Goal: Task Accomplishment & Management: Manage account settings

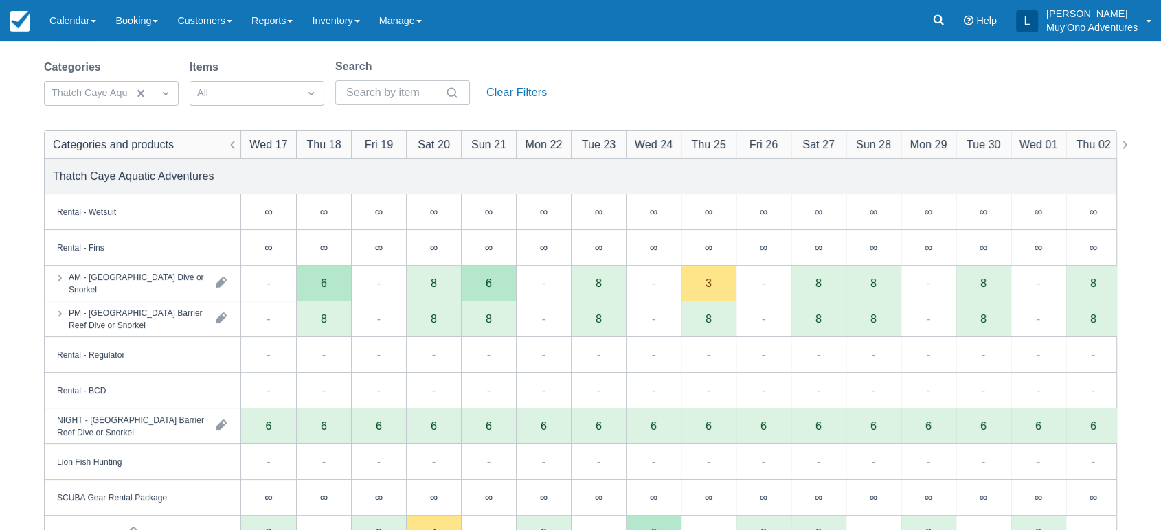
scroll to position [85, 0]
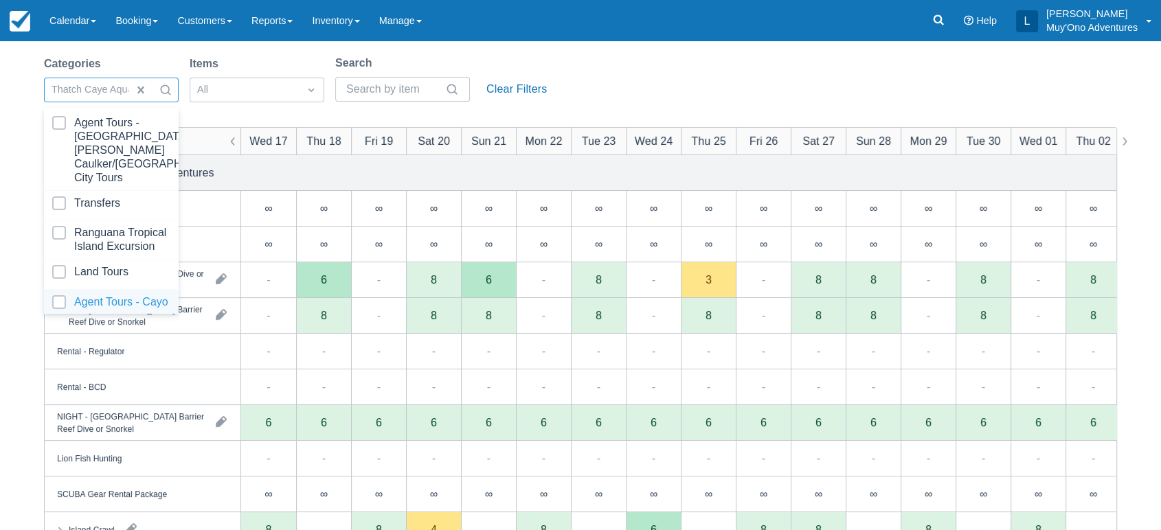
drag, startPoint x: 166, startPoint y: 88, endPoint x: 111, endPoint y: 294, distance: 213.4
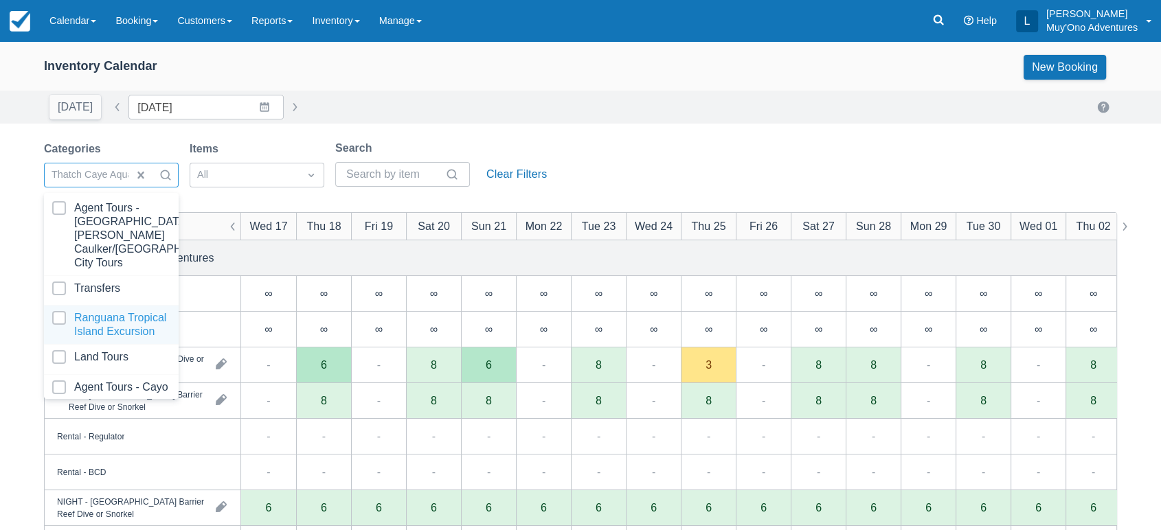
scroll to position [137, 0]
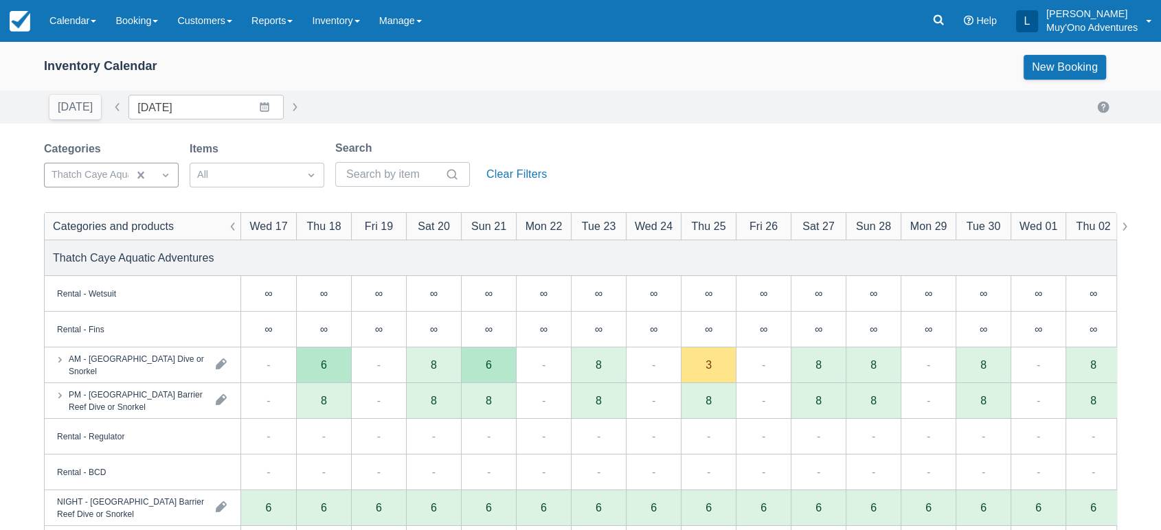
click at [648, 105] on div "Today Date 09/17/25 Navigate forward to interact with the calendar and select a…" at bounding box center [580, 107] width 1073 height 25
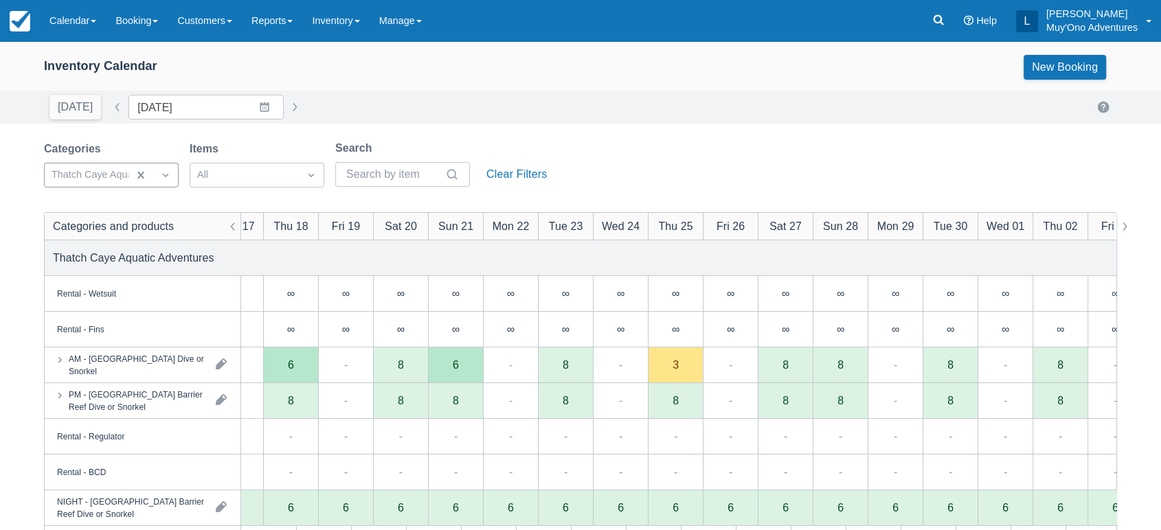
scroll to position [0, 0]
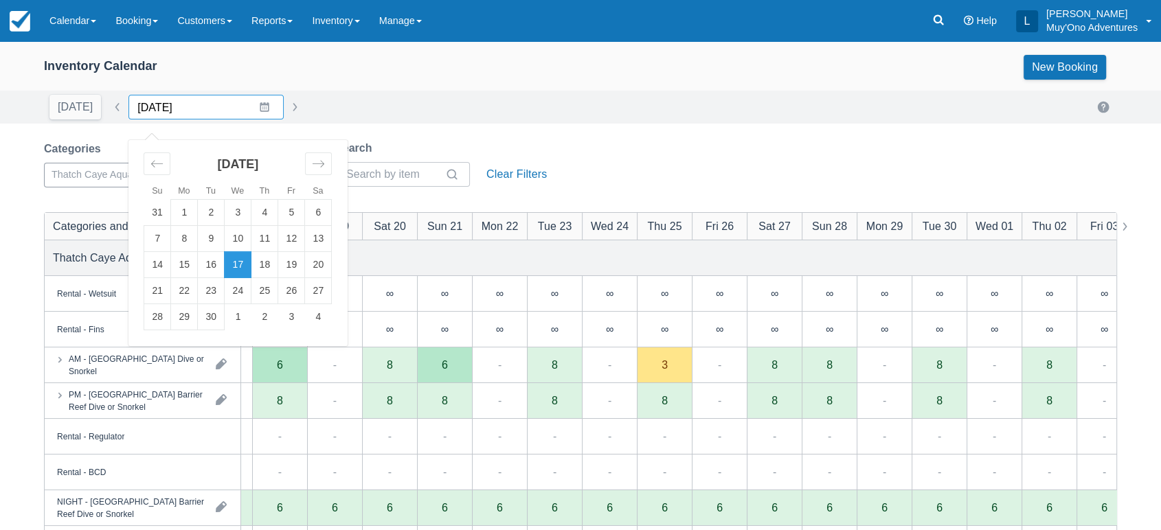
click at [255, 111] on input "09/17/25" at bounding box center [205, 107] width 155 height 25
click at [155, 297] on td "21" at bounding box center [157, 291] width 27 height 26
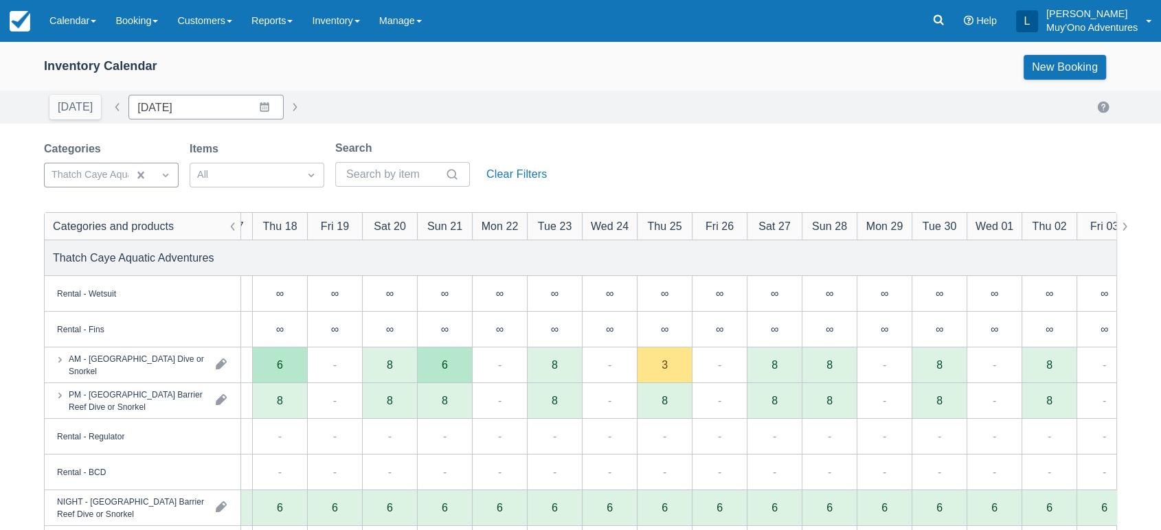
type input "09/21/25"
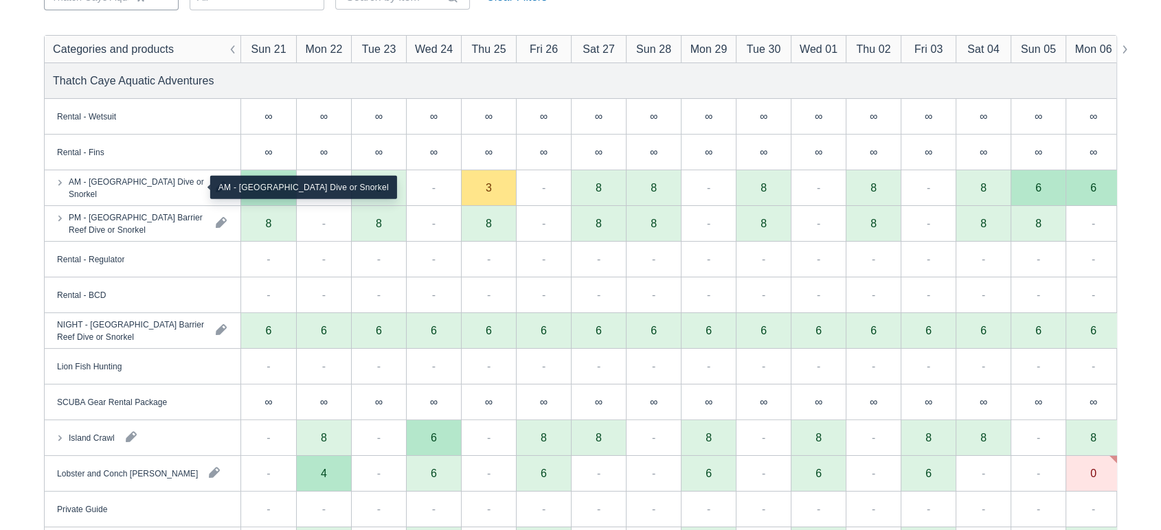
click at [185, 181] on div "AM - Belize Barrier Reef Dive or Snorkel" at bounding box center [137, 187] width 136 height 25
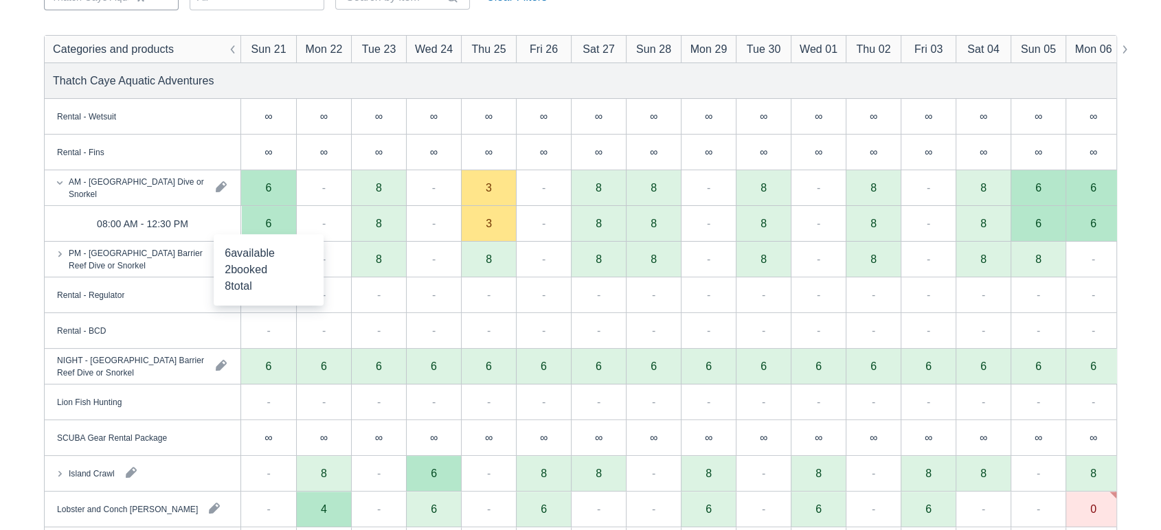
click at [257, 220] on div "6" at bounding box center [268, 224] width 55 height 36
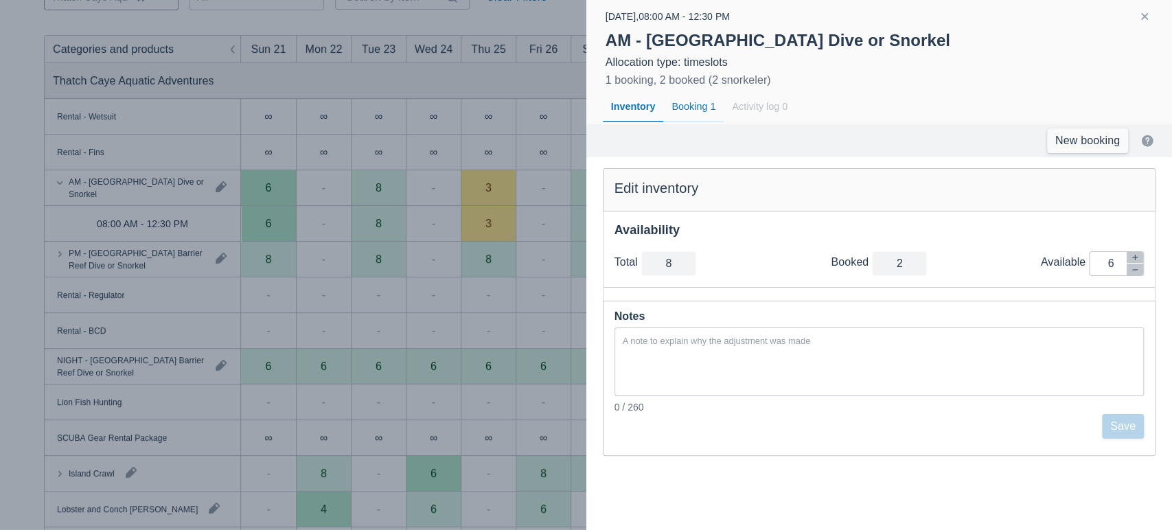
click at [704, 108] on div "Booking 1" at bounding box center [693, 107] width 60 height 32
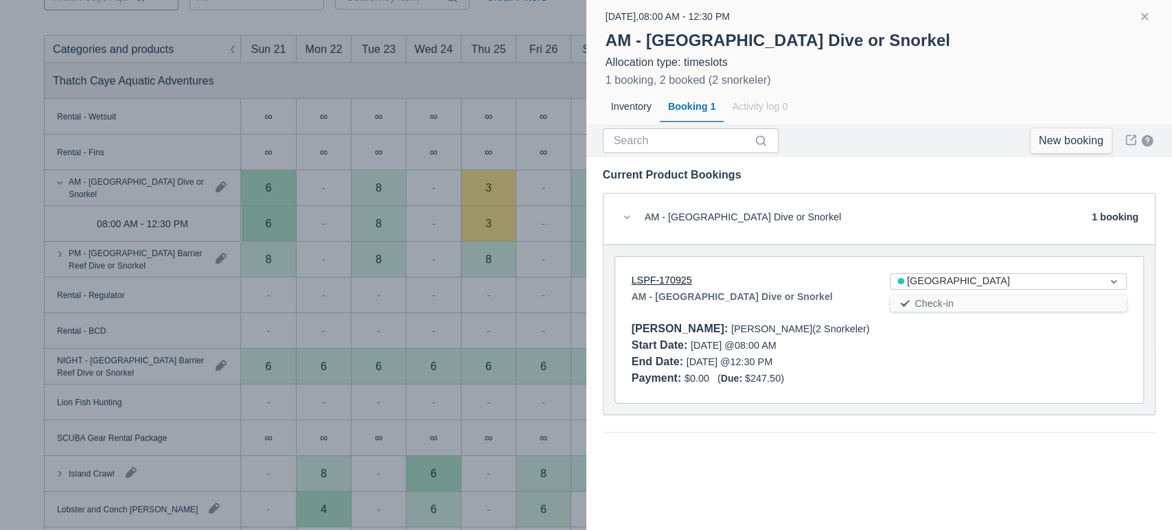
click at [666, 278] on link "LSPF-170925" at bounding box center [662, 280] width 60 height 11
click at [1143, 16] on button "button" at bounding box center [1145, 16] width 16 height 16
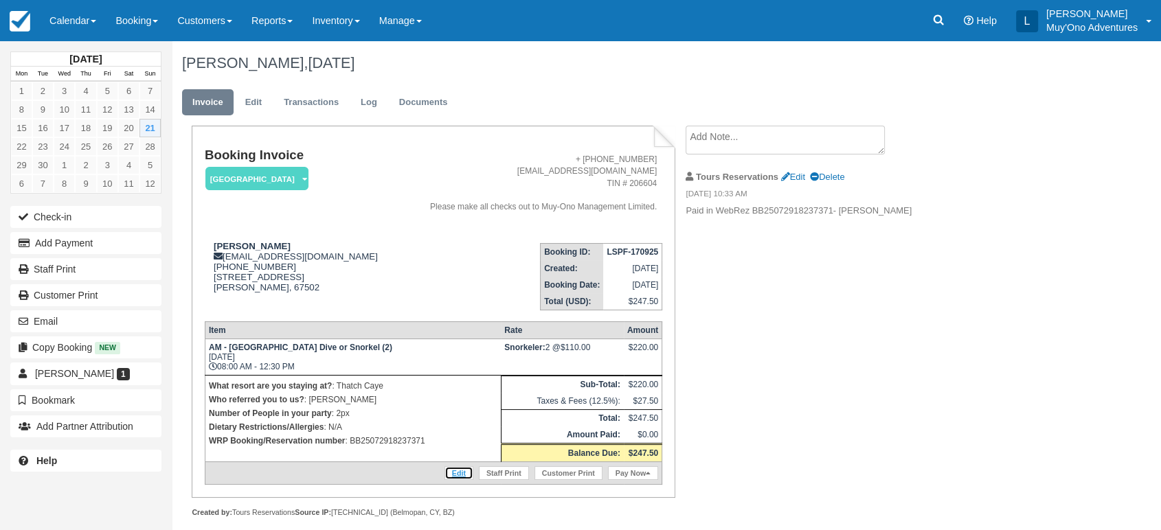
click at [445, 466] on link "Edit" at bounding box center [458, 473] width 29 height 14
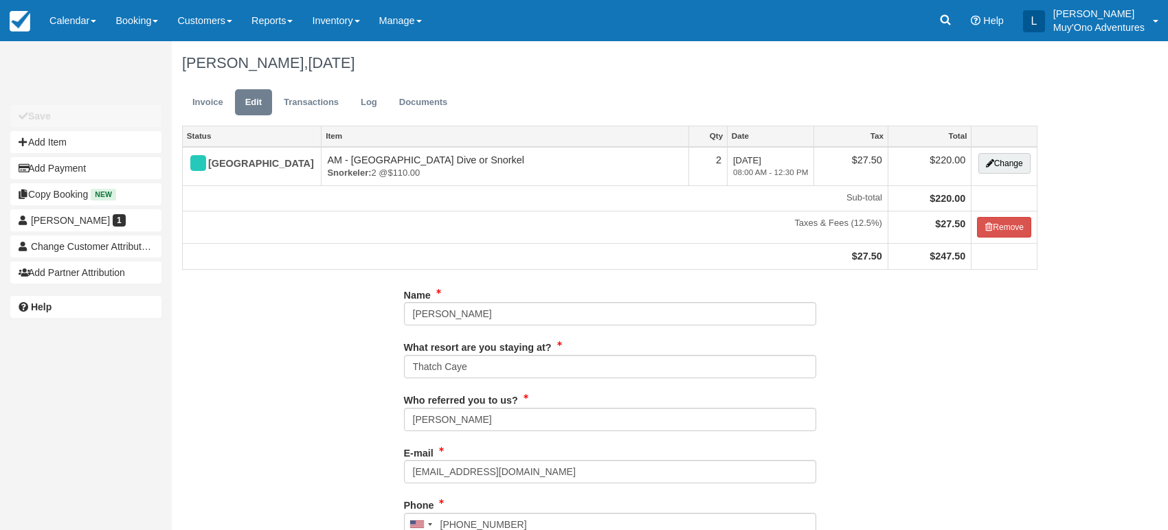
type input "(620) 513-2944"
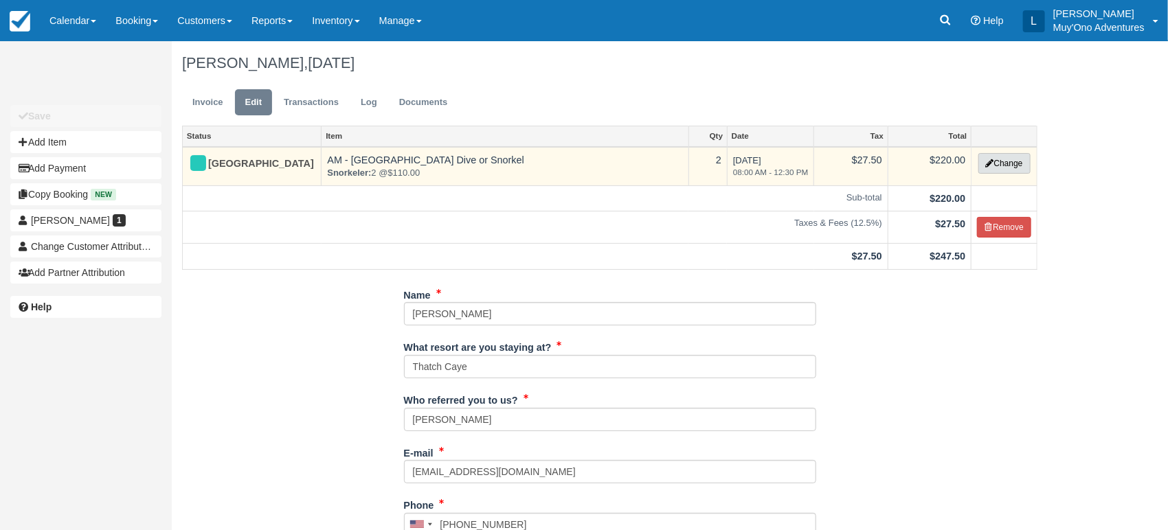
click at [1007, 161] on button "Change" at bounding box center [1004, 163] width 52 height 21
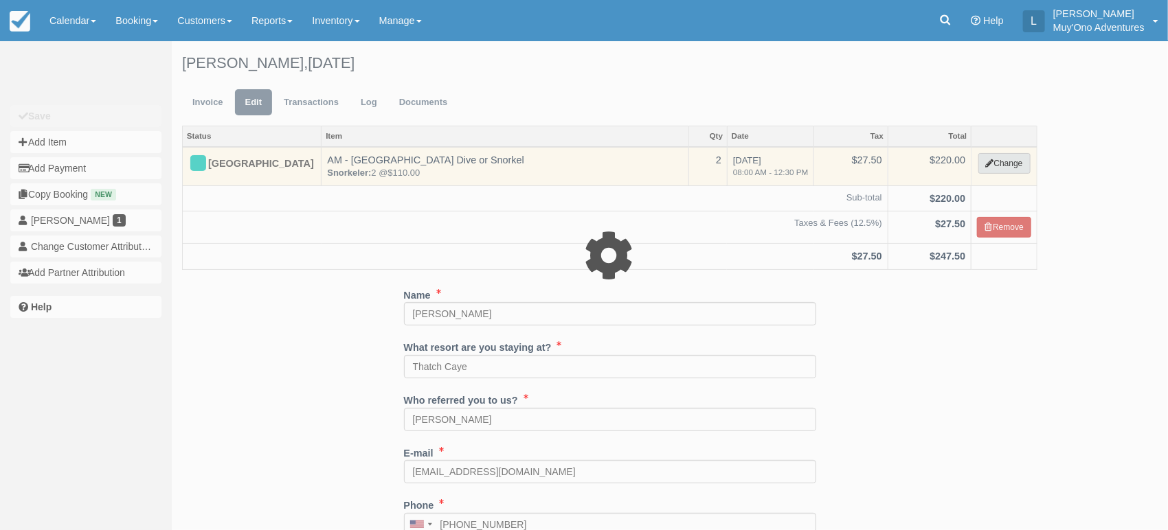
select select "64"
type input "220.00"
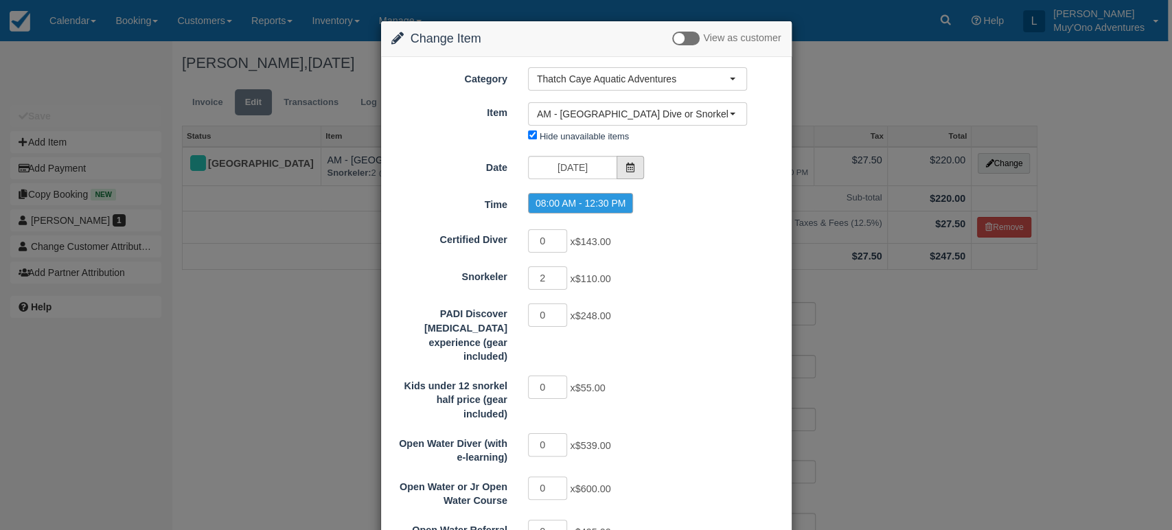
click at [621, 163] on span at bounding box center [630, 167] width 27 height 23
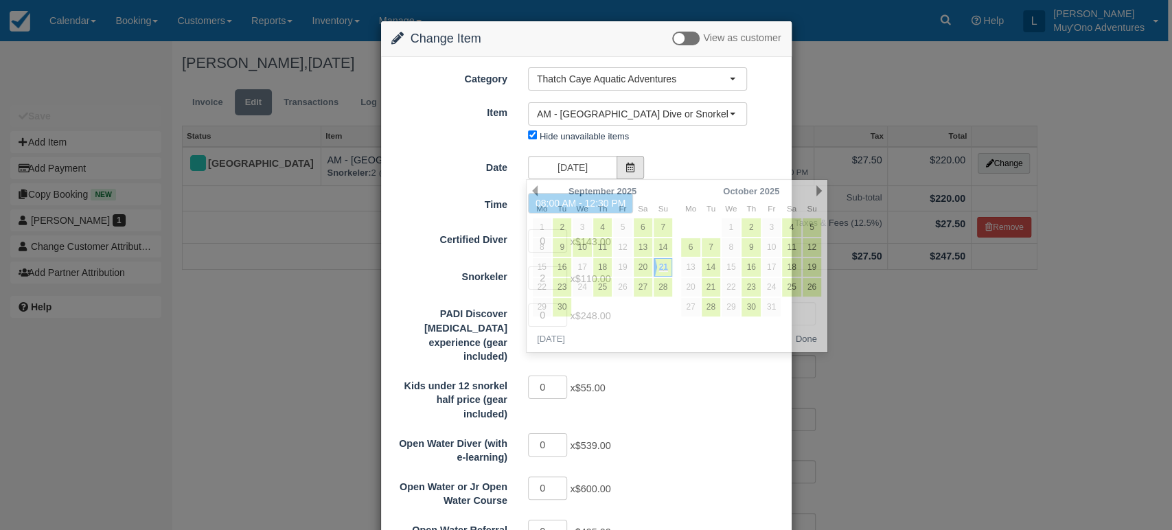
click at [626, 163] on icon at bounding box center [631, 168] width 10 height 10
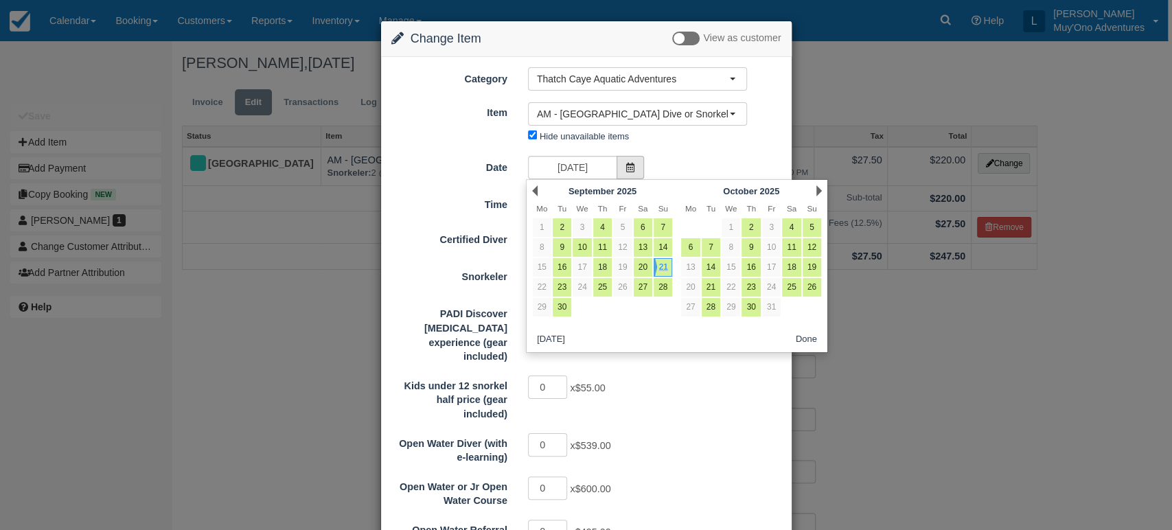
click at [630, 167] on icon at bounding box center [631, 168] width 10 height 10
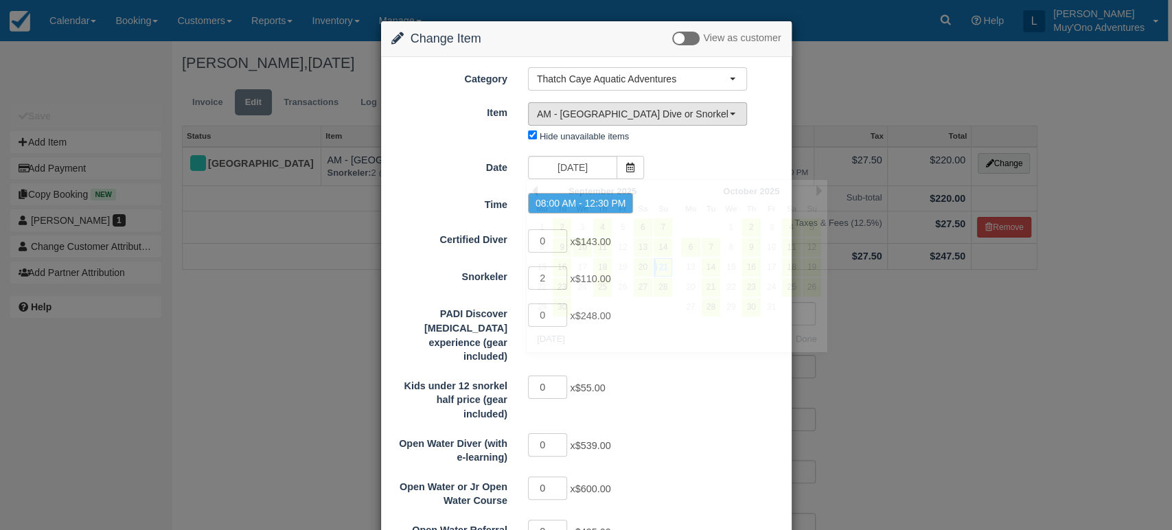
click at [673, 113] on span "AM - Belize Barrier Reef Dive or Snorkel (8)" at bounding box center [633, 114] width 192 height 14
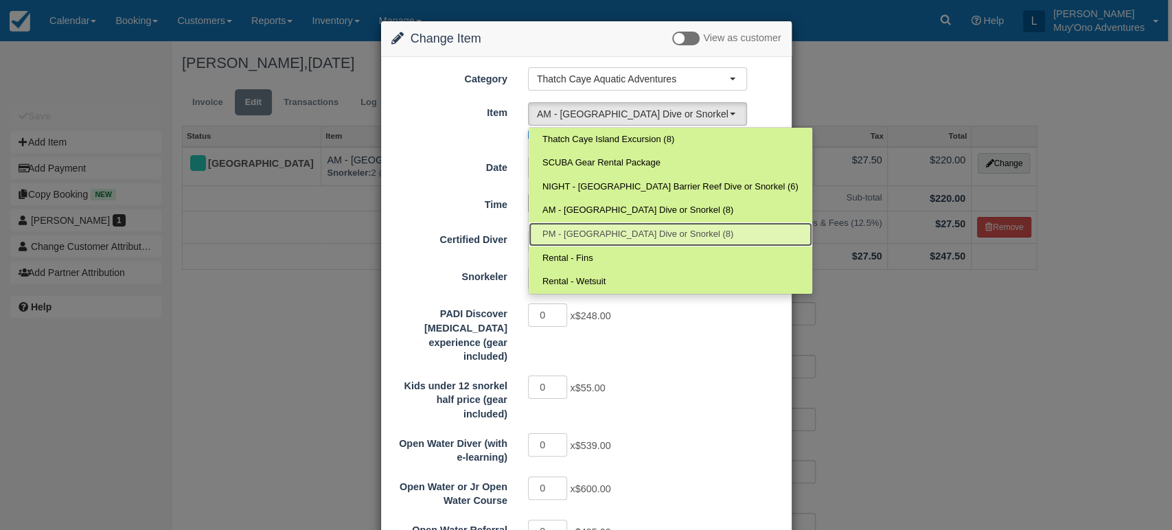
click at [568, 229] on span "PM - Belize Barrier Reef Dive or Snorkel (8)" at bounding box center [638, 234] width 191 height 13
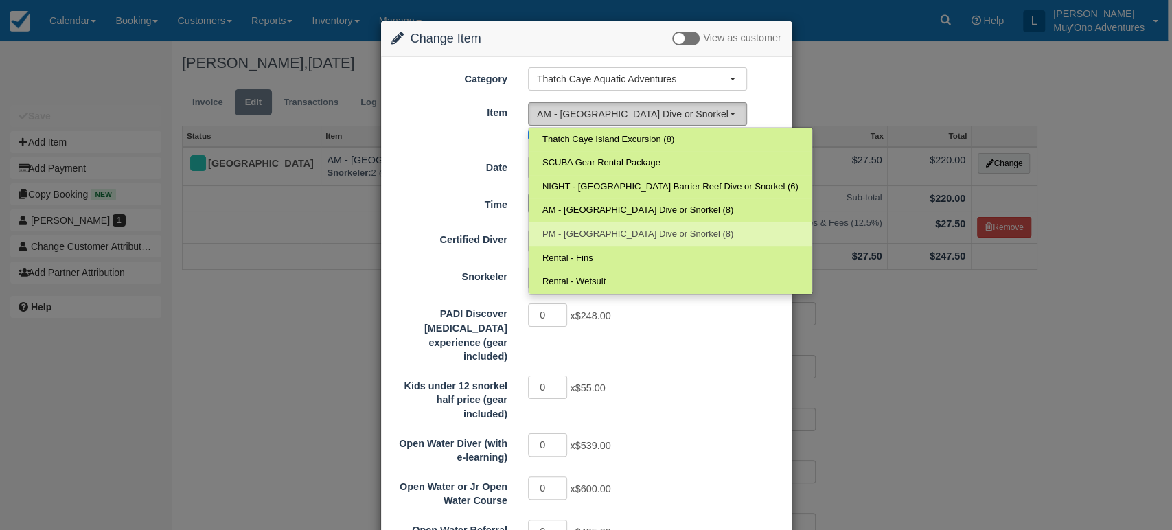
select select "295"
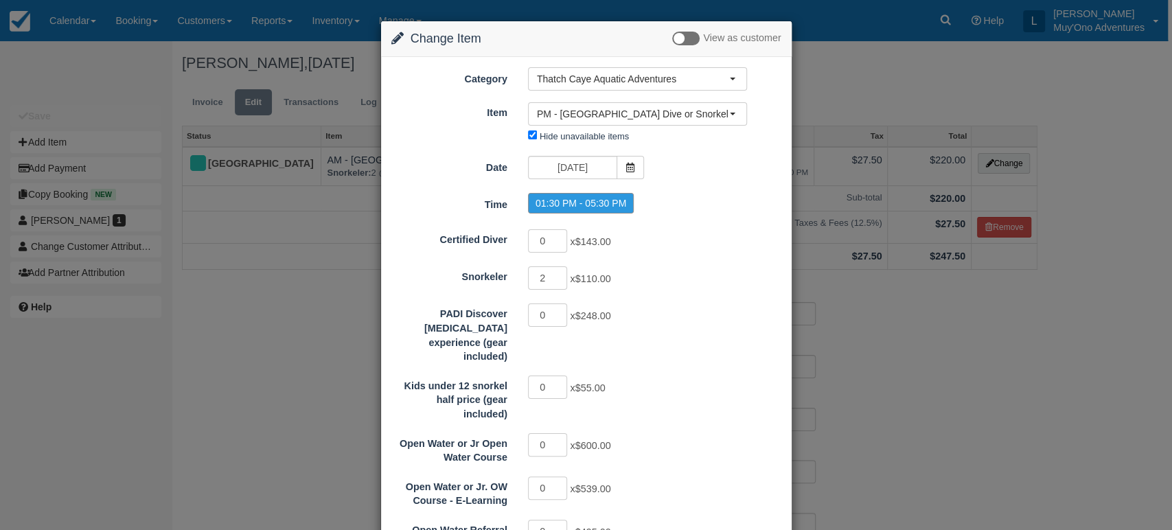
click at [586, 203] on label "01:30 PM - 05:30 PM" at bounding box center [581, 203] width 106 height 21
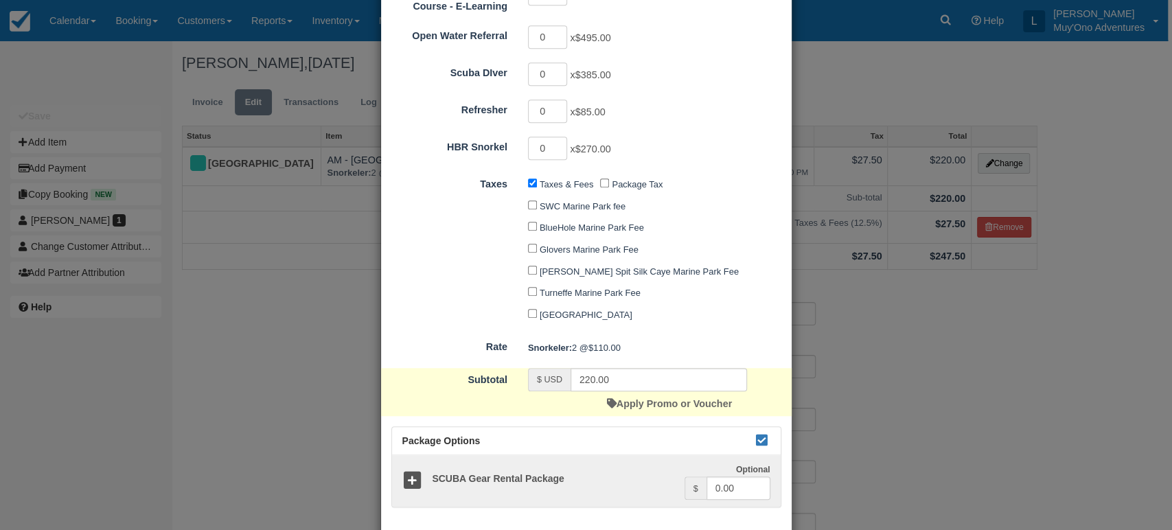
scroll to position [549, 0]
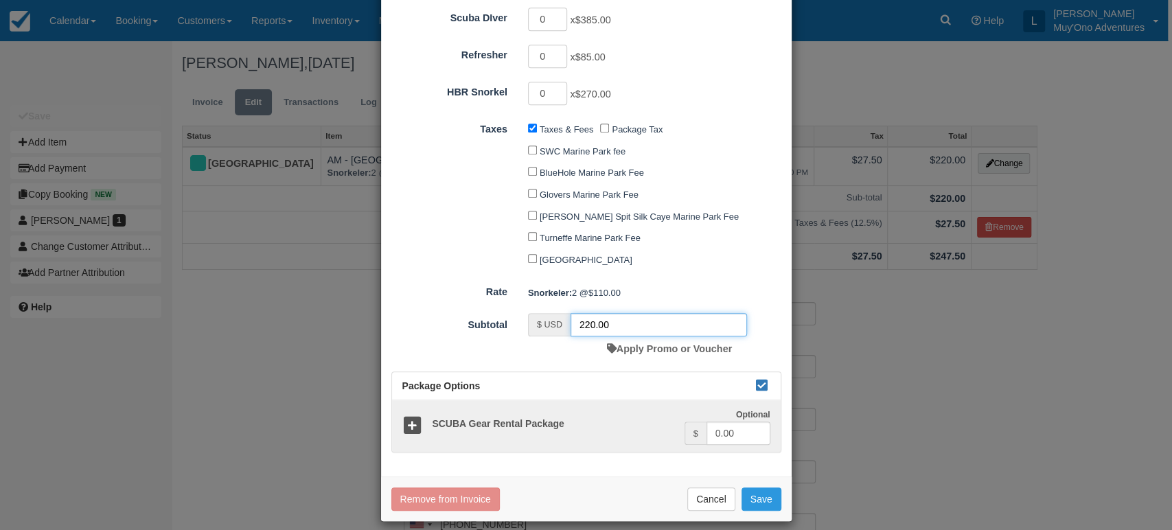
click at [615, 313] on input "220.00" at bounding box center [659, 324] width 176 height 23
type input "220.00"
click at [747, 488] on button "Save" at bounding box center [762, 499] width 40 height 23
checkbox input "false"
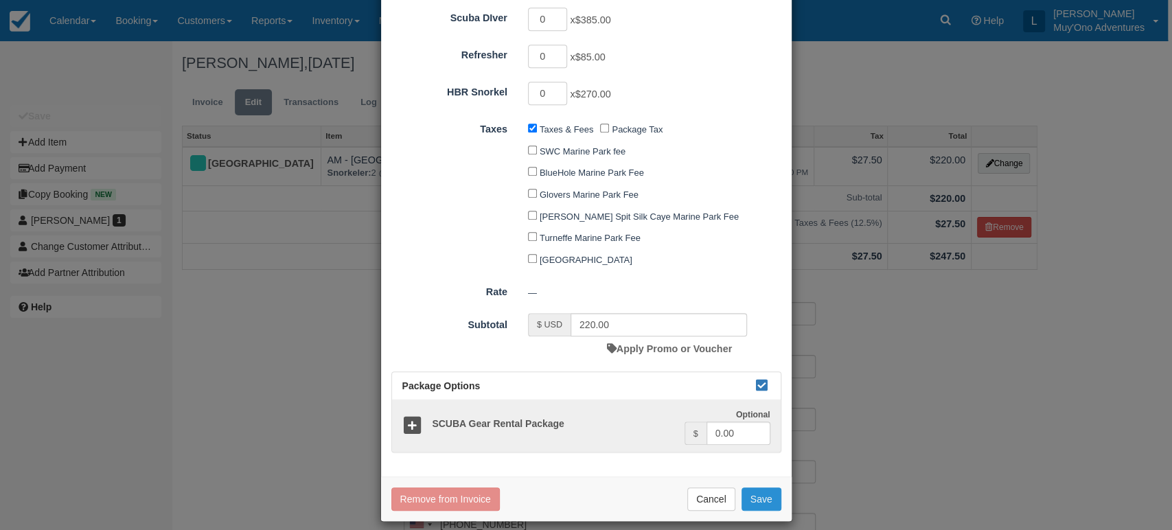
checkbox input "false"
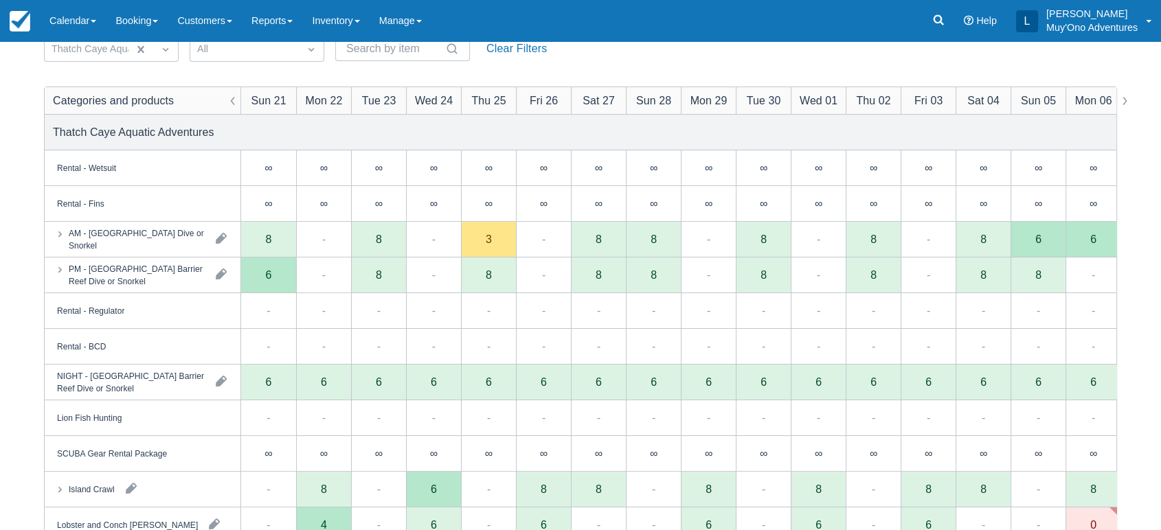
scroll to position [127, 0]
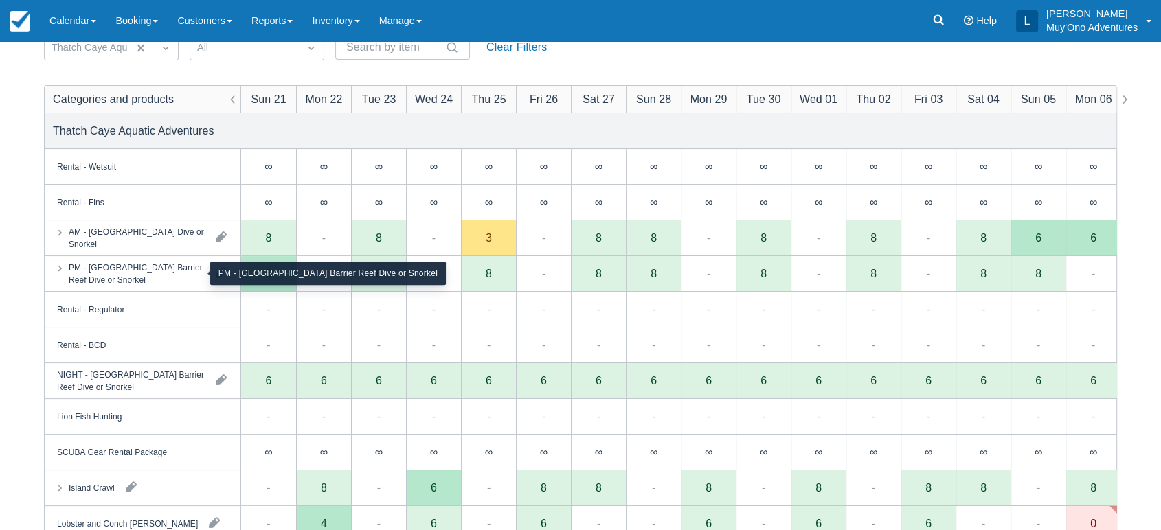
click at [149, 276] on div "PM - [GEOGRAPHIC_DATA] Barrier Reef Dive or Snorkel" at bounding box center [137, 273] width 136 height 25
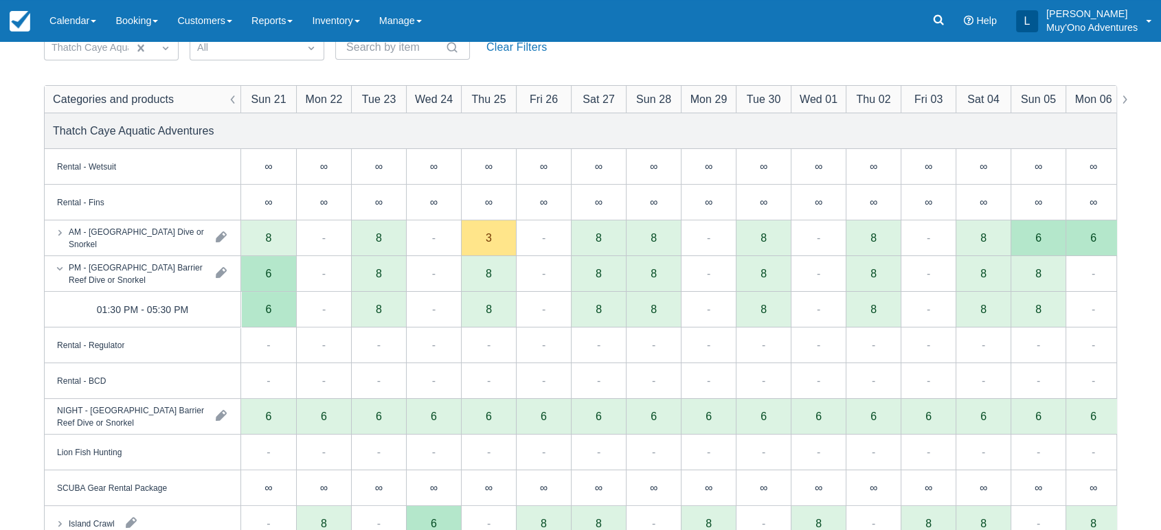
click at [266, 313] on div "6" at bounding box center [269, 309] width 6 height 11
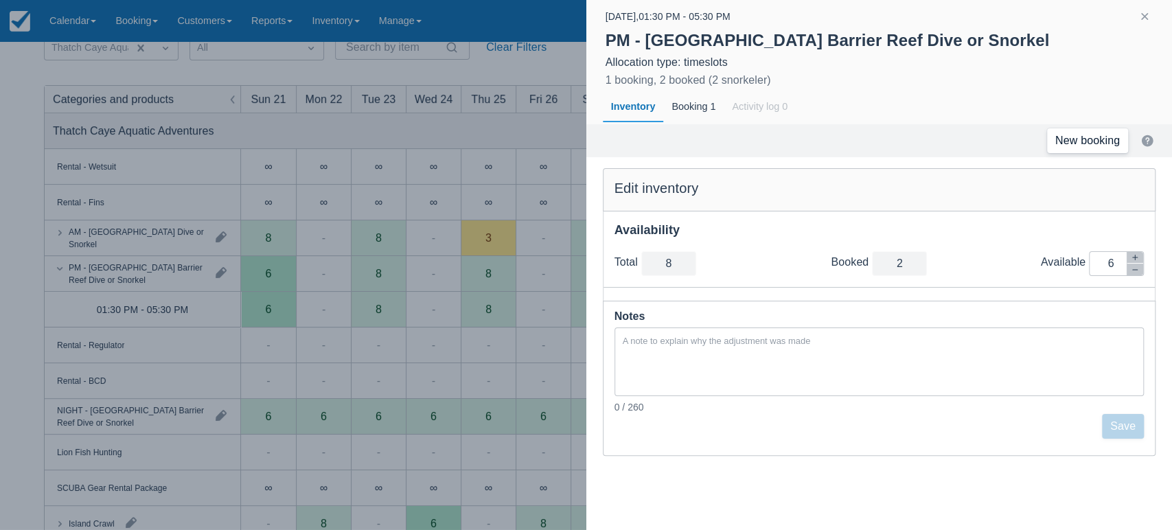
click at [1091, 137] on link "New booking" at bounding box center [1087, 140] width 81 height 25
click at [1146, 15] on button "button" at bounding box center [1145, 16] width 16 height 16
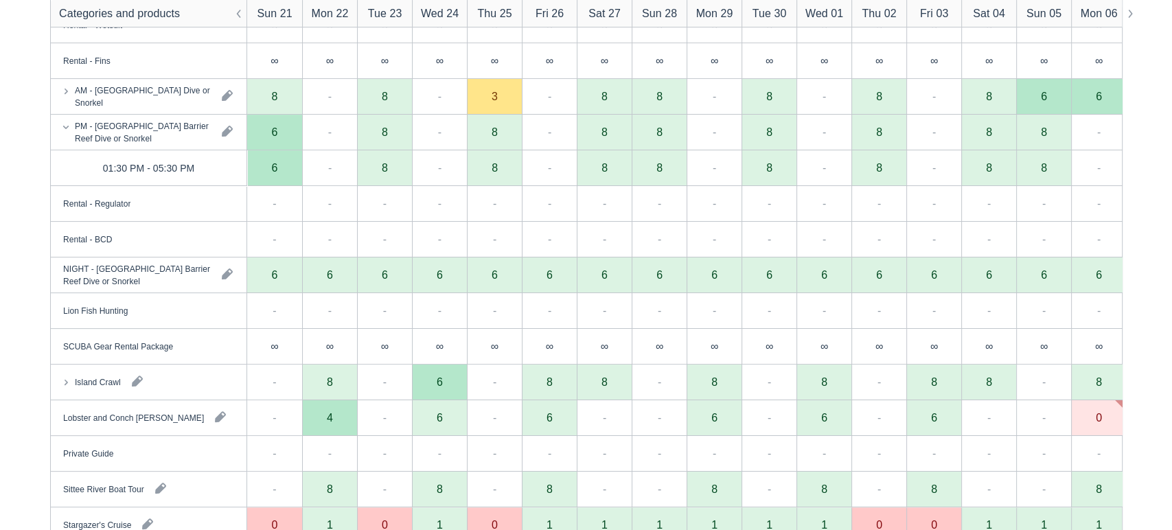
scroll to position [344, 0]
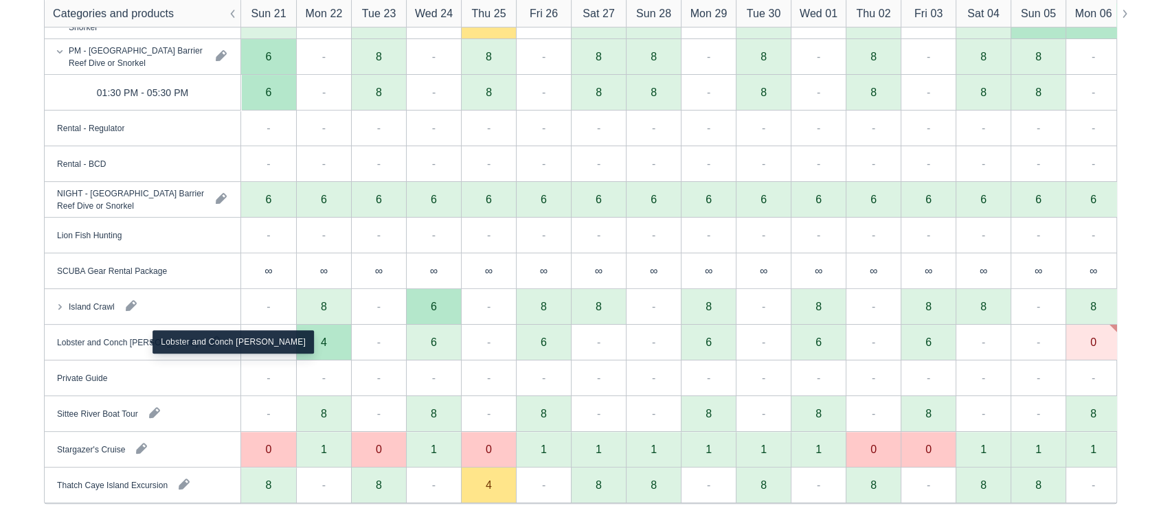
click at [135, 338] on div "Lobster and Conch Hunt" at bounding box center [127, 342] width 141 height 12
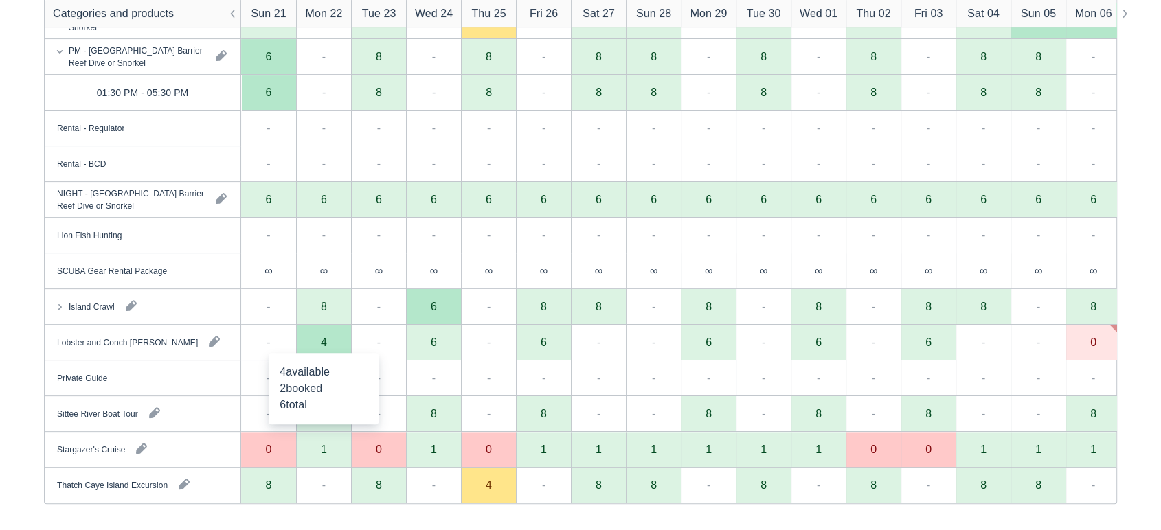
click at [326, 340] on div "4" at bounding box center [324, 342] width 6 height 11
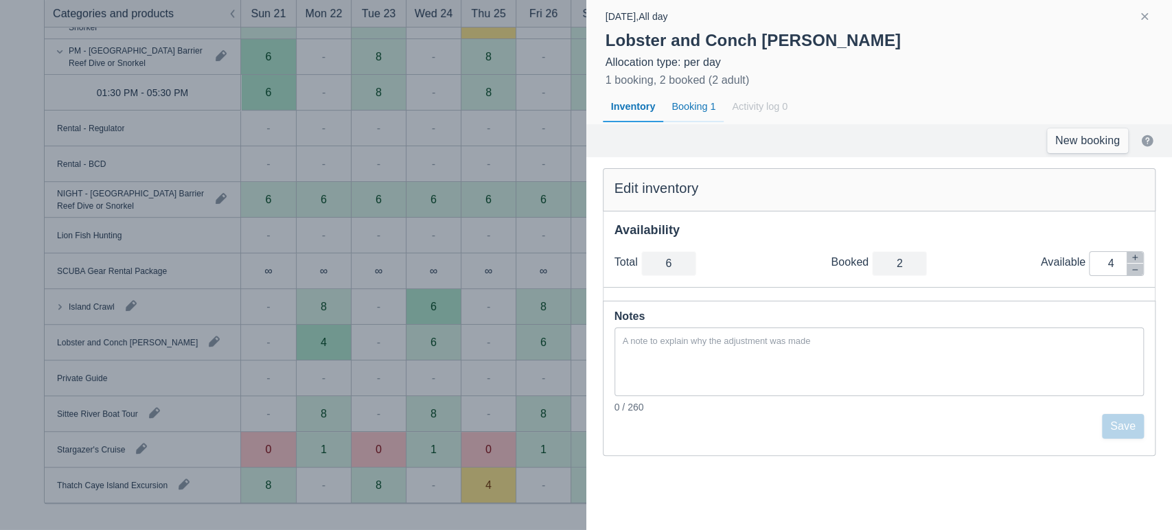
click at [690, 100] on div "Booking 1" at bounding box center [693, 107] width 60 height 32
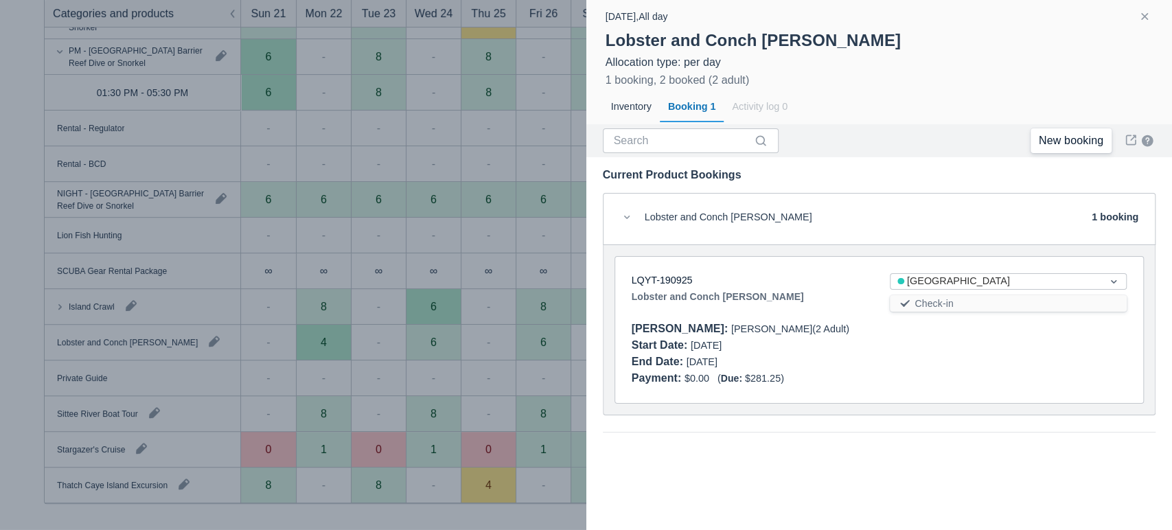
click at [1088, 137] on link "New booking" at bounding box center [1071, 140] width 81 height 25
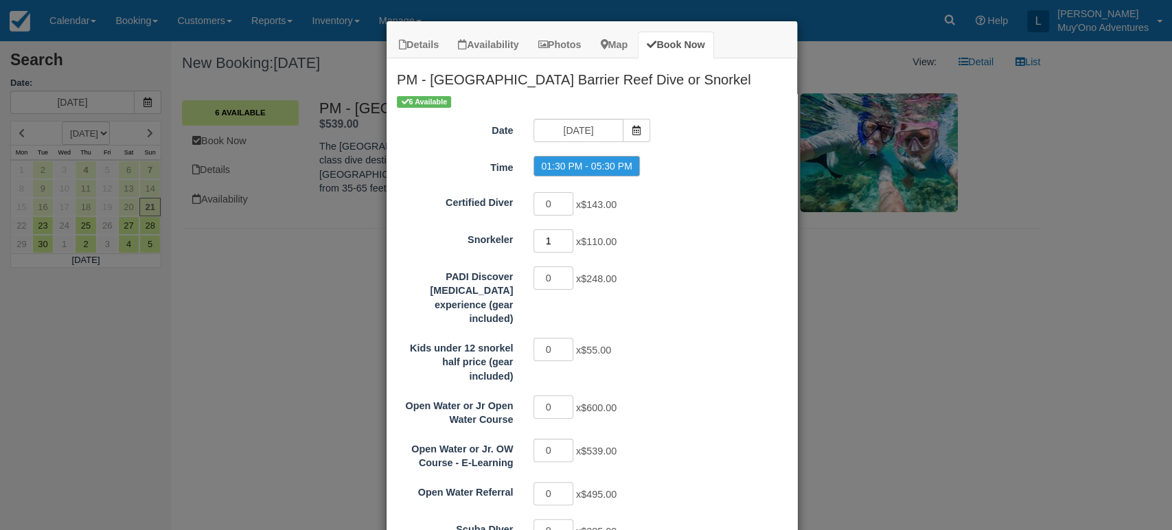
click at [564, 236] on input "1" at bounding box center [554, 240] width 40 height 23
type input "2"
click at [564, 236] on input "2" at bounding box center [554, 240] width 40 height 23
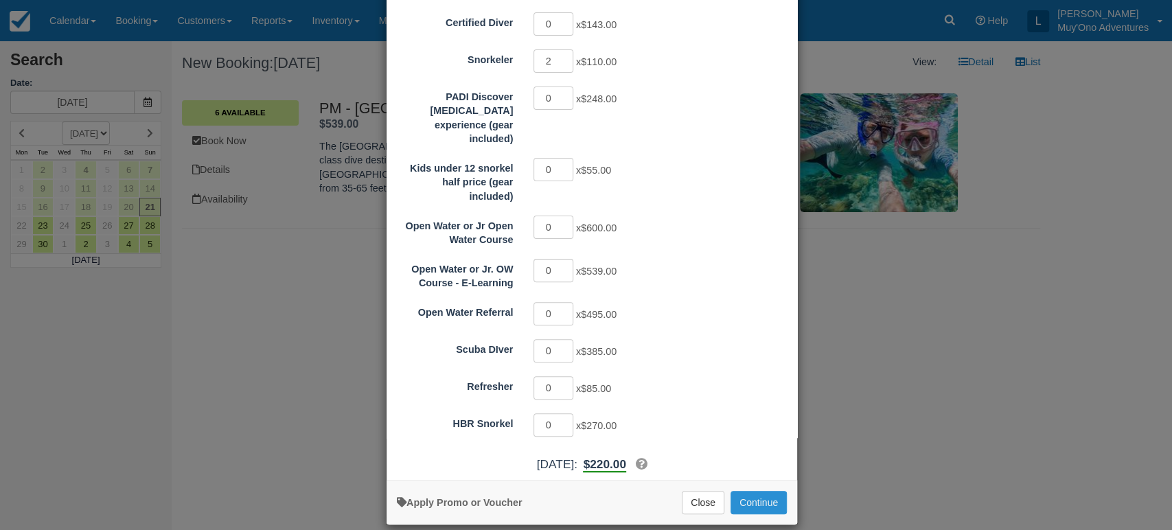
click at [742, 491] on button "Continue" at bounding box center [759, 502] width 56 height 23
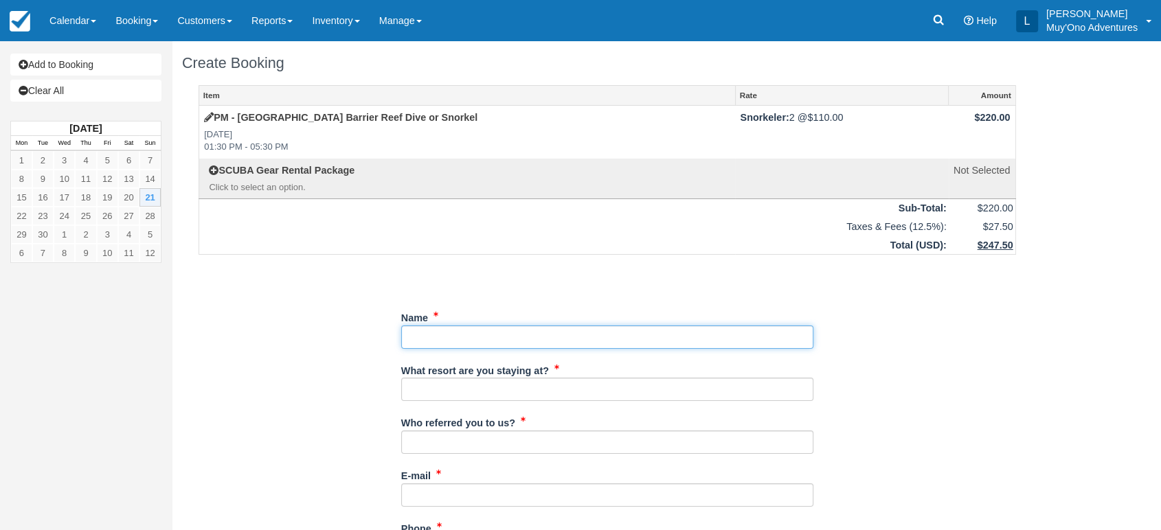
click at [433, 326] on input "Name" at bounding box center [607, 337] width 412 height 23
paste input "[PERSON_NAME]"
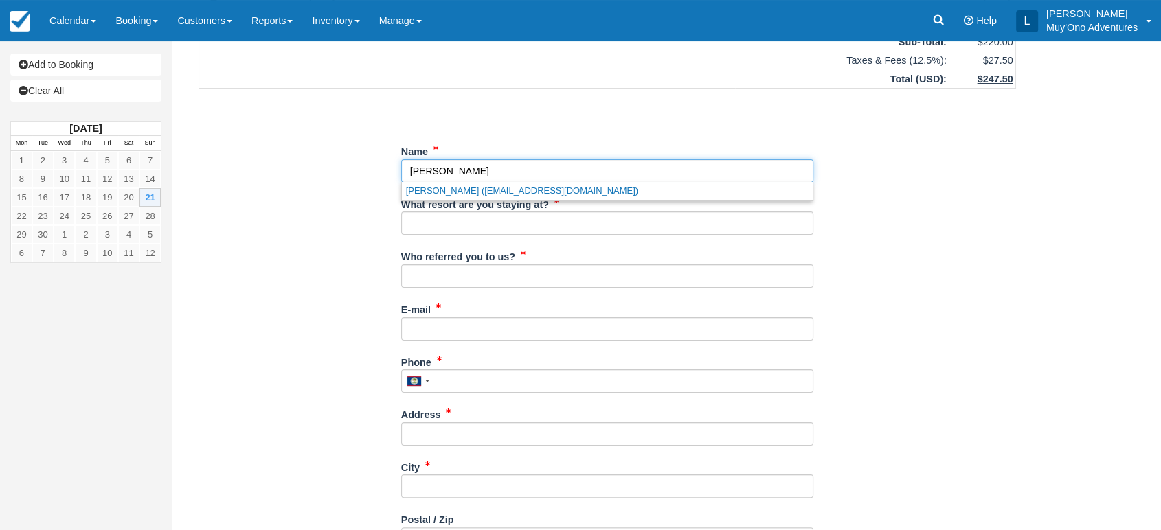
scroll to position [170, 0]
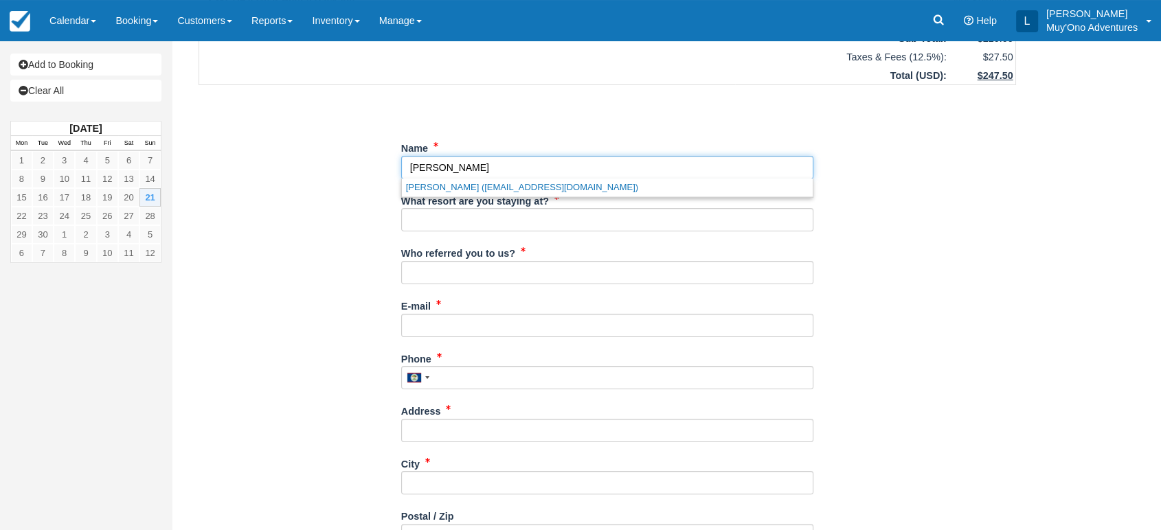
type input "[PERSON_NAME]"
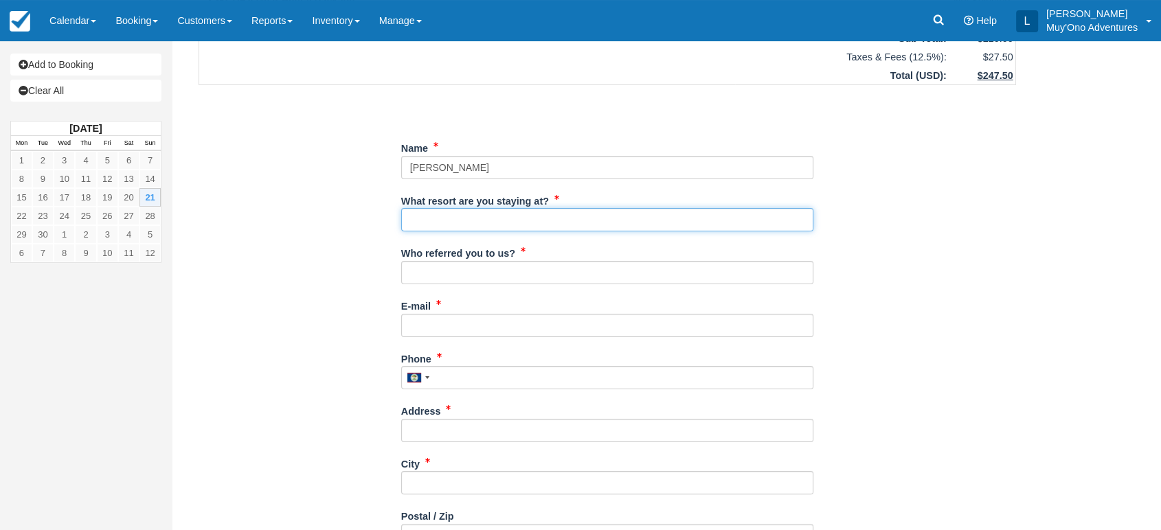
click at [505, 224] on input "What resort are you staying at?" at bounding box center [607, 219] width 412 height 23
type input "Thatch Caye"
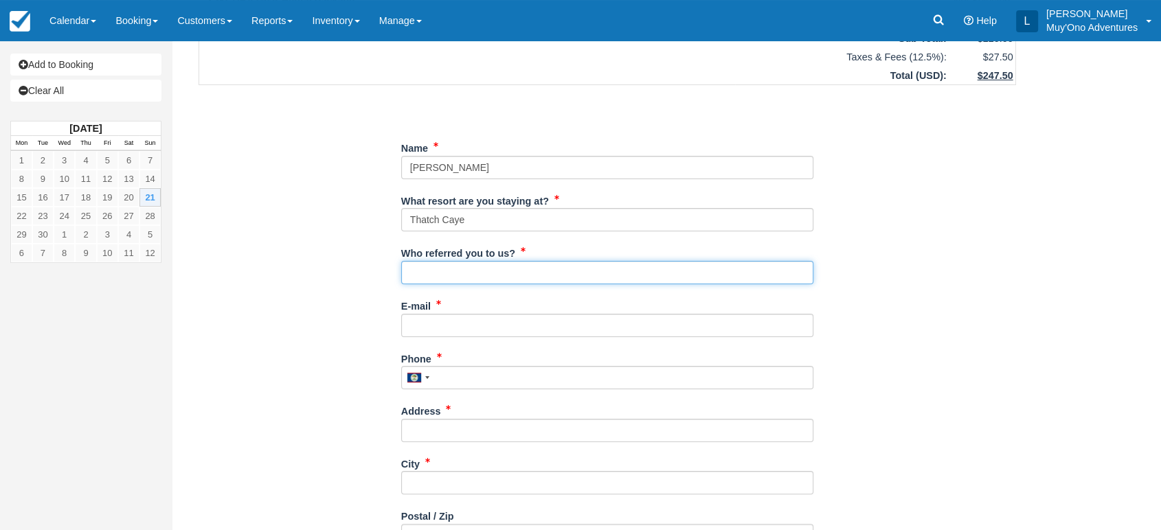
click at [470, 272] on input "Who referred you to us?" at bounding box center [607, 272] width 412 height 23
type input "[PERSON_NAME]"
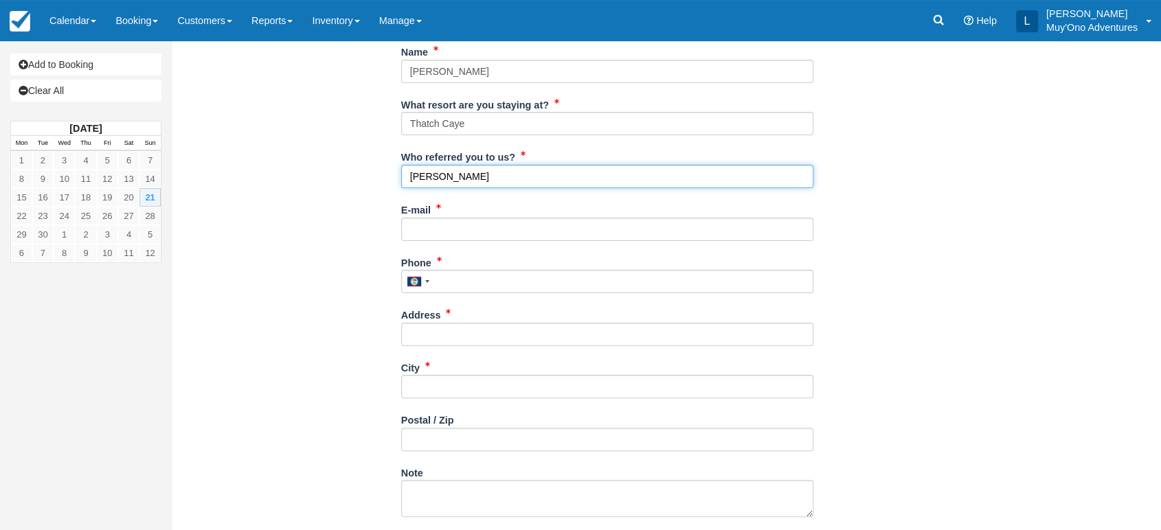
scroll to position [267, 0]
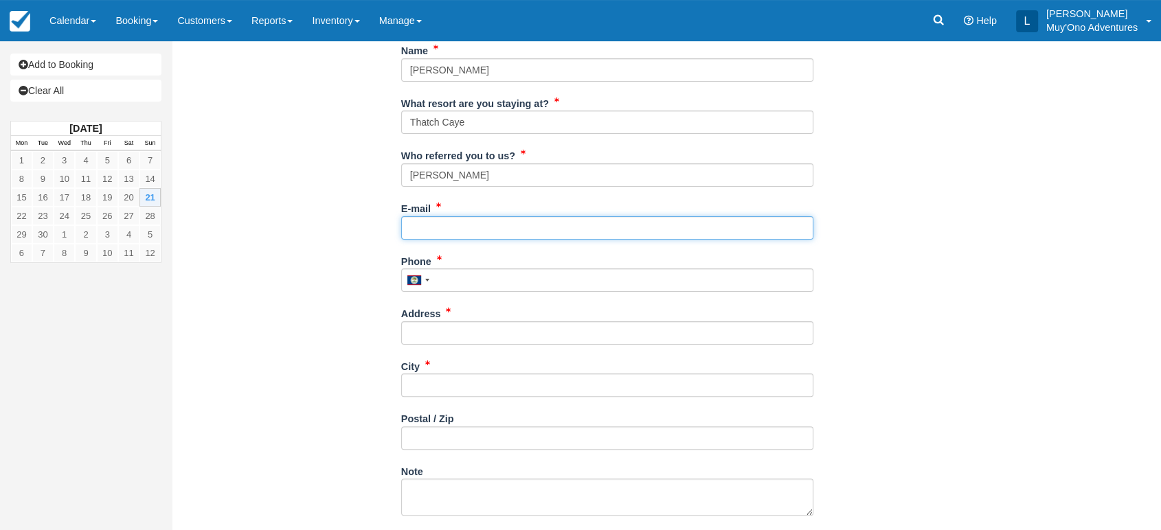
click at [433, 225] on input "E-mail" at bounding box center [607, 227] width 412 height 23
paste input "[EMAIL_ADDRESS][DOMAIN_NAME]"
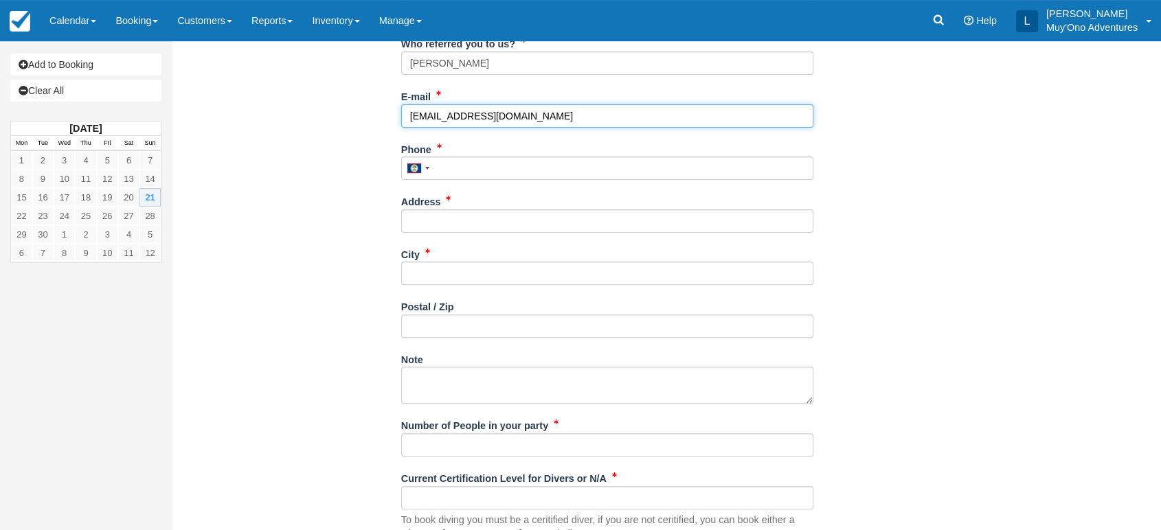
scroll to position [380, 0]
type input "[EMAIL_ADDRESS][DOMAIN_NAME]"
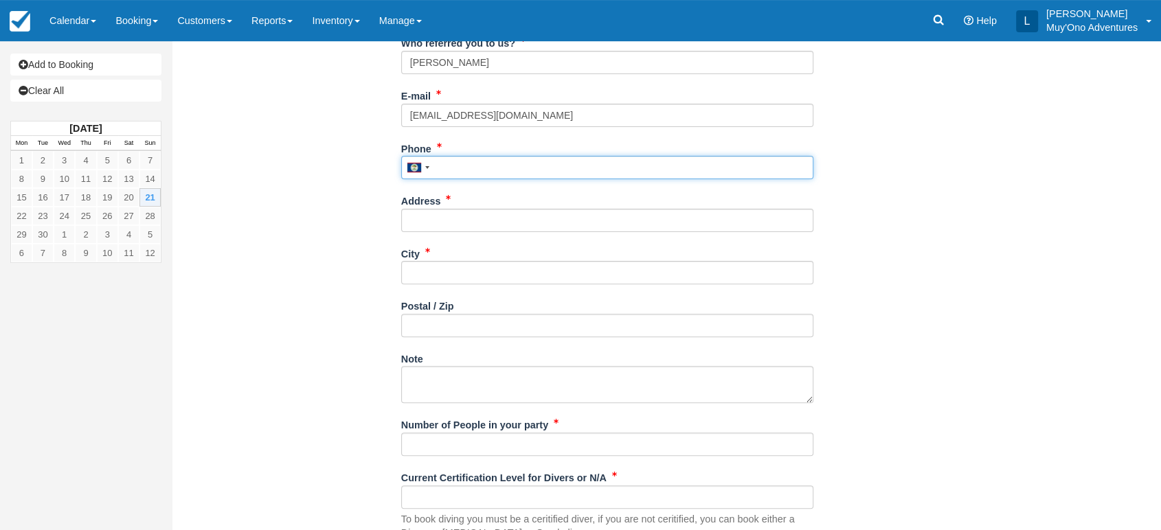
click at [453, 172] on input "Phone" at bounding box center [607, 167] width 412 height 23
paste input "4095539565"
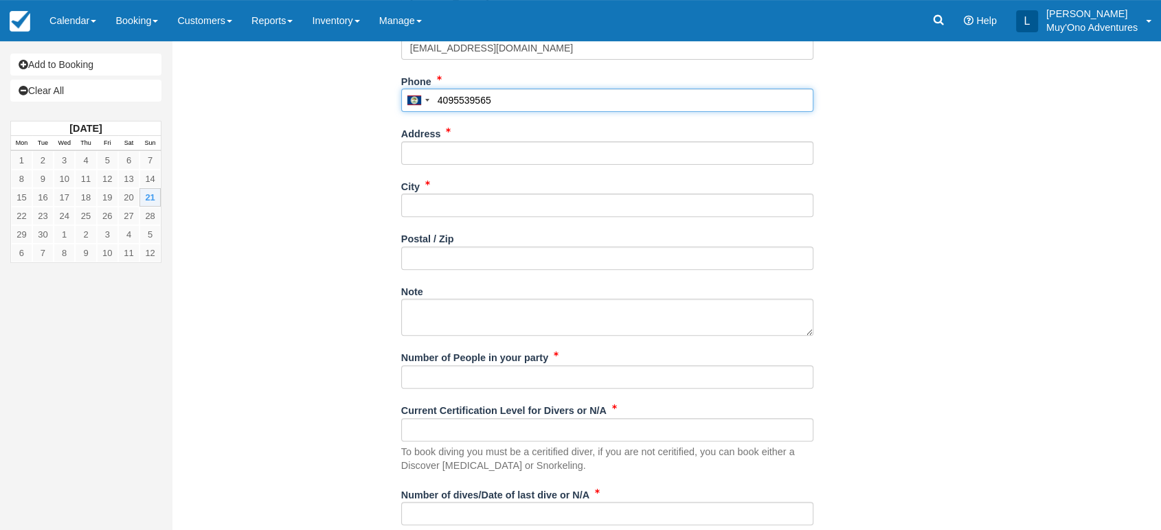
scroll to position [451, 0]
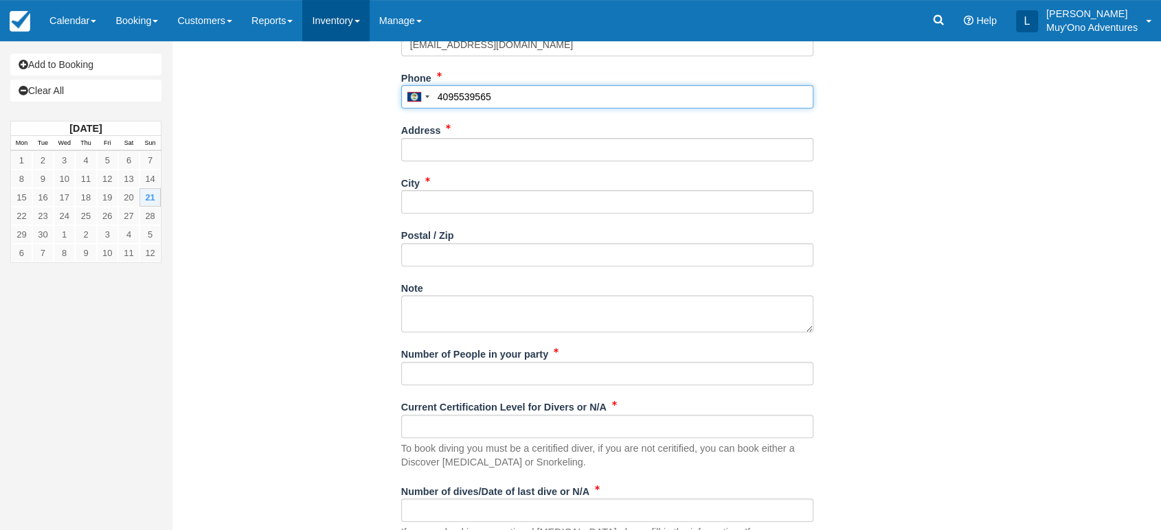
type input "4095539565"
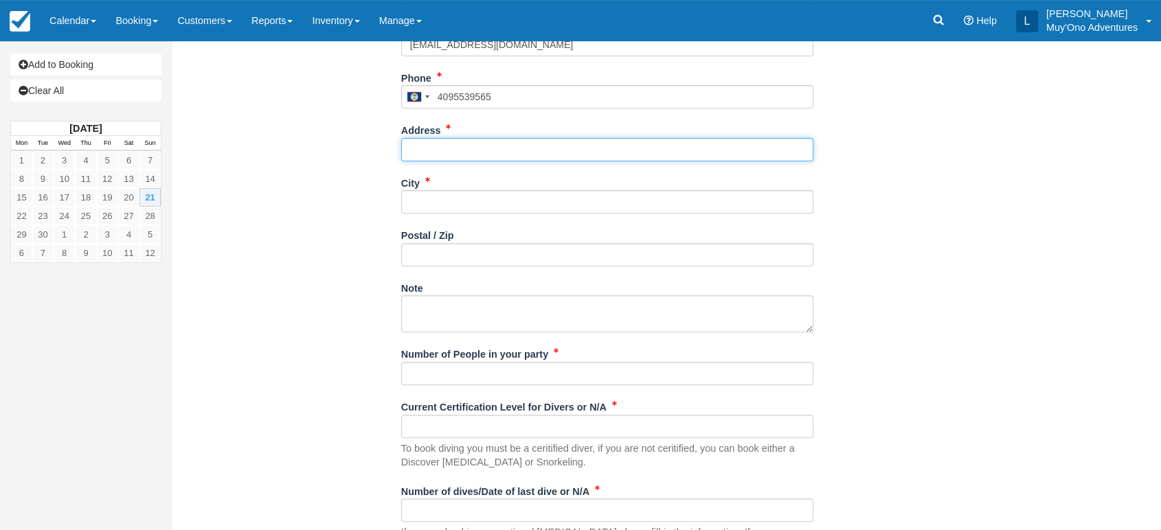
click at [478, 157] on input "Address" at bounding box center [607, 149] width 412 height 23
paste input "Beaumont"
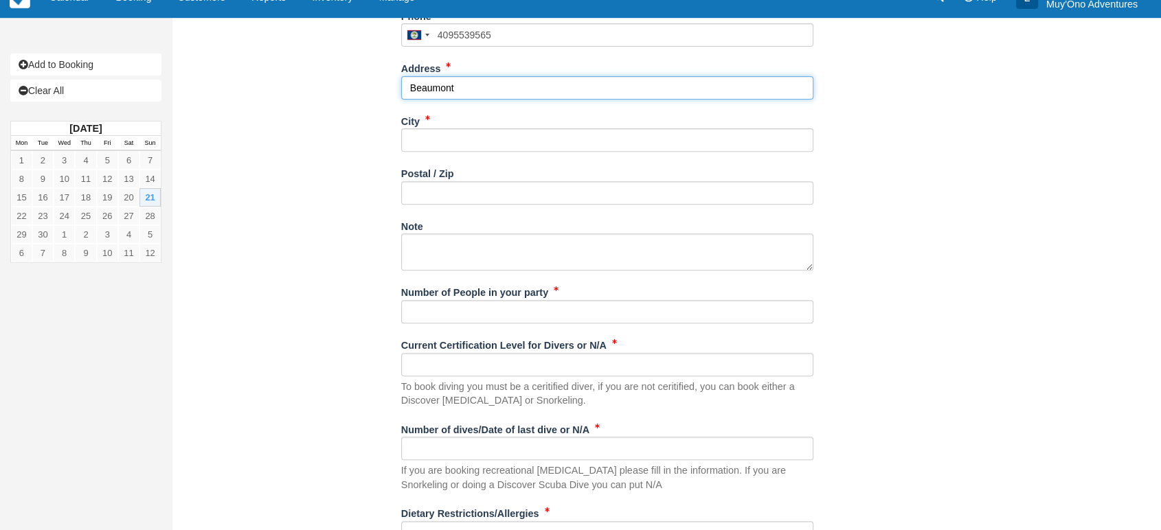
scroll to position [513, 0]
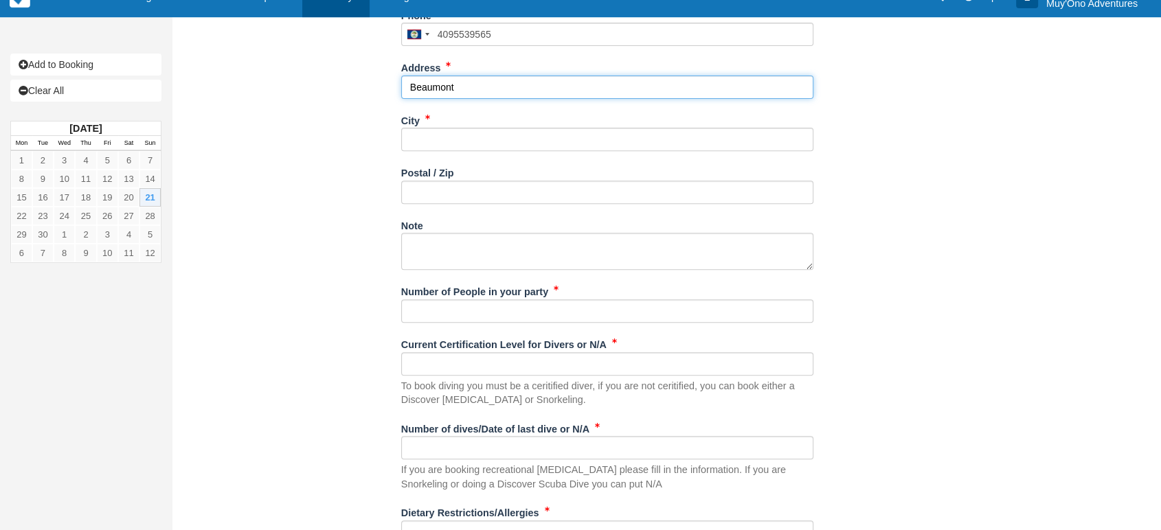
type input "Beaumont"
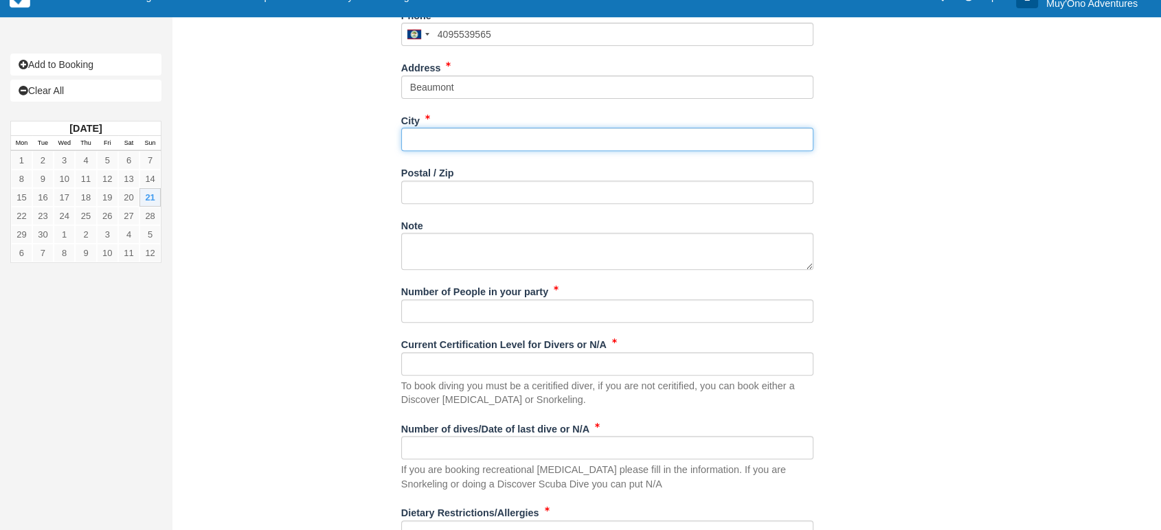
click at [483, 144] on input "City" at bounding box center [607, 139] width 412 height 23
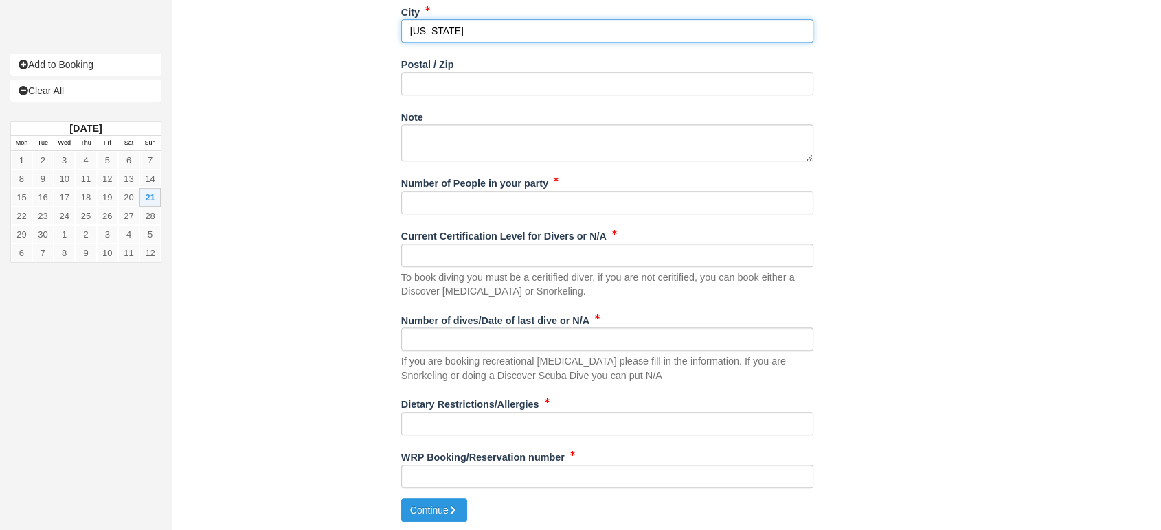
type input "[US_STATE]"
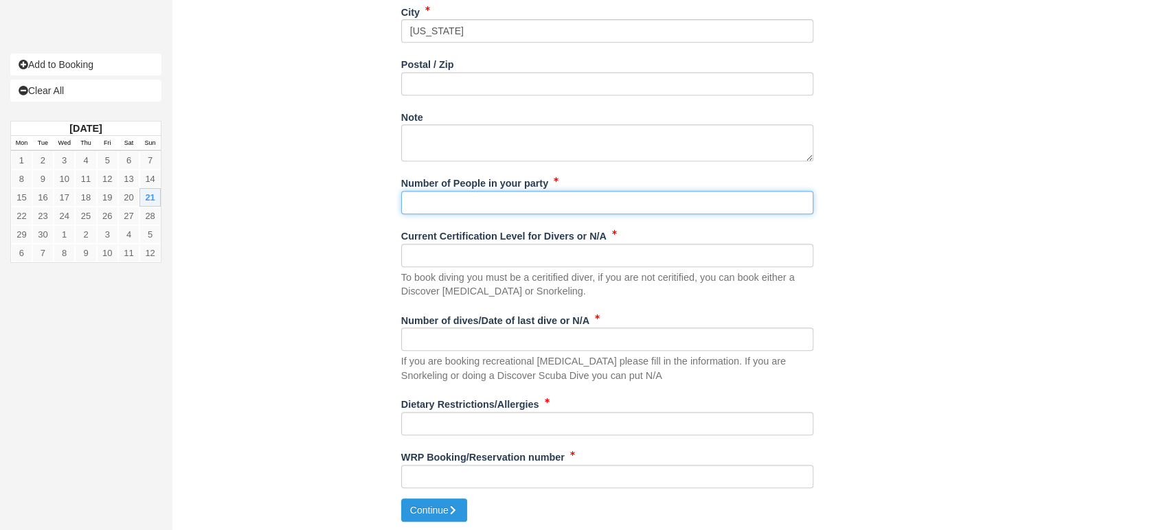
click at [462, 203] on input "Number of People in your party" at bounding box center [607, 202] width 412 height 23
type input "2"
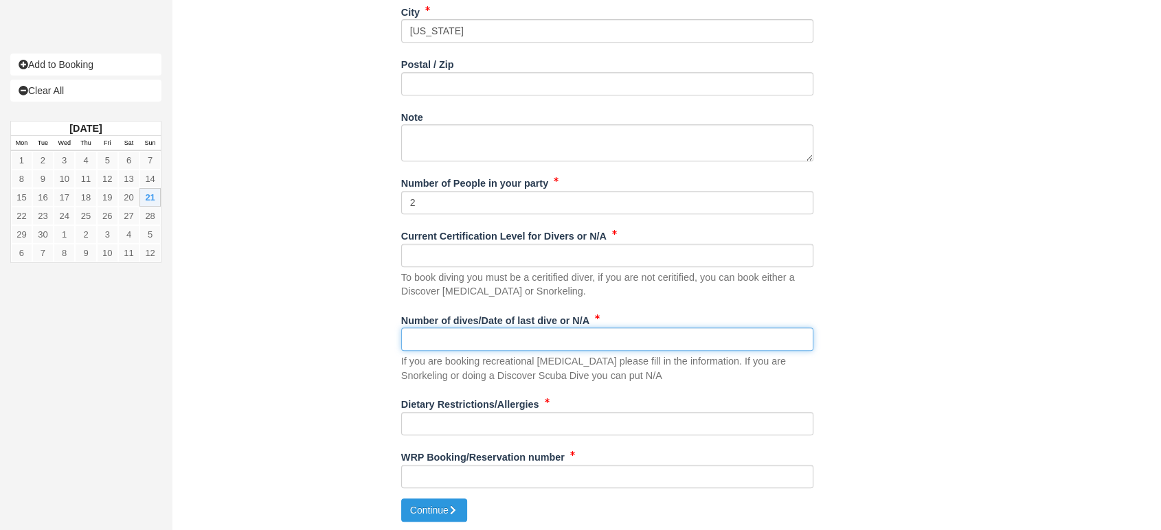
click at [441, 340] on input "Number of dives/Date of last dive or N/A" at bounding box center [607, 339] width 412 height 23
type input "NA"
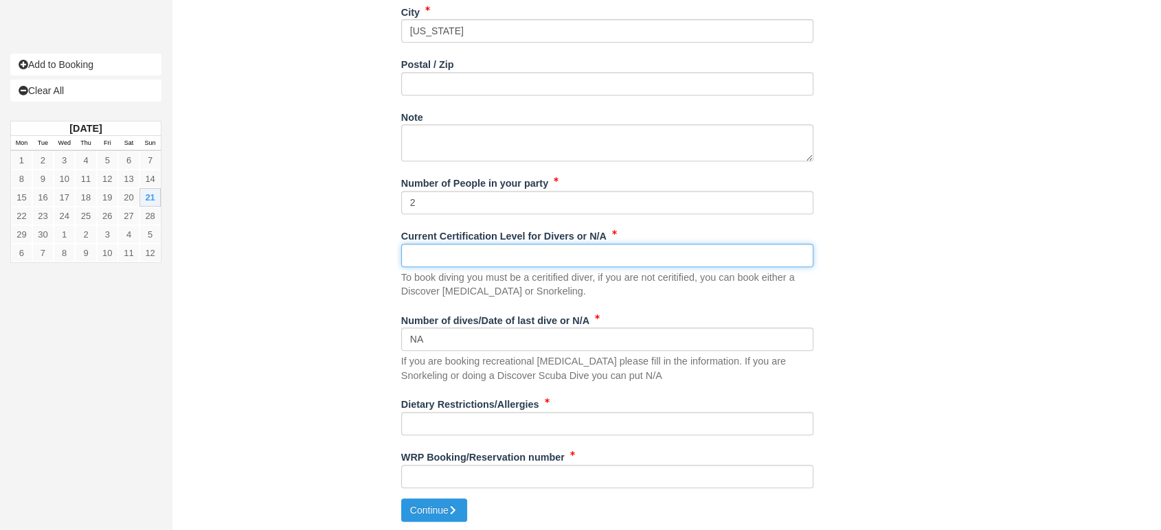
click at [451, 259] on input "Current Certification Level for Divers or N/A" at bounding box center [607, 255] width 412 height 23
type input "NA"
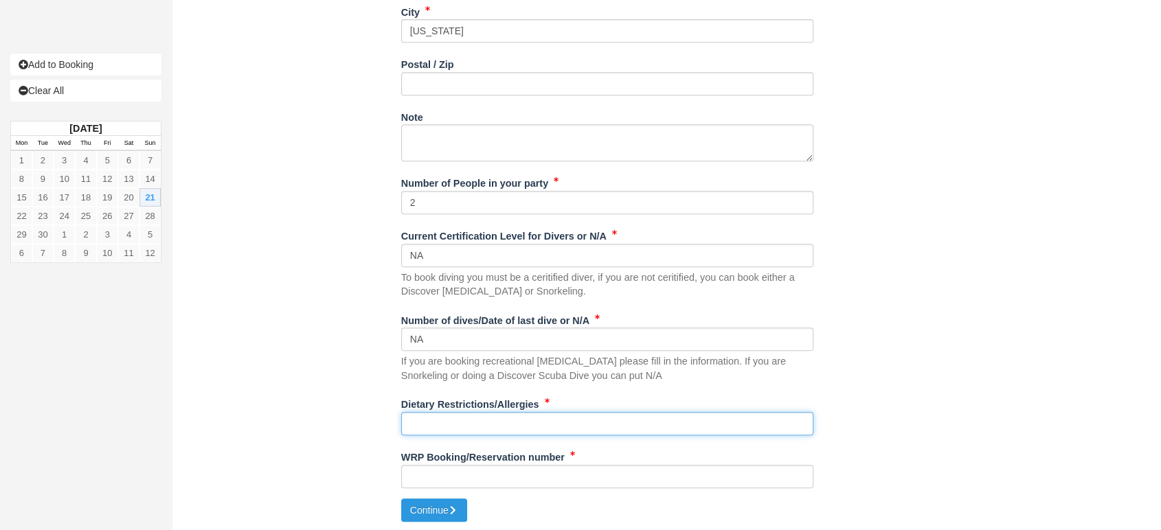
click at [424, 420] on input "Dietary Restrictions/Allergies" at bounding box center [607, 423] width 412 height 23
type input "NA"
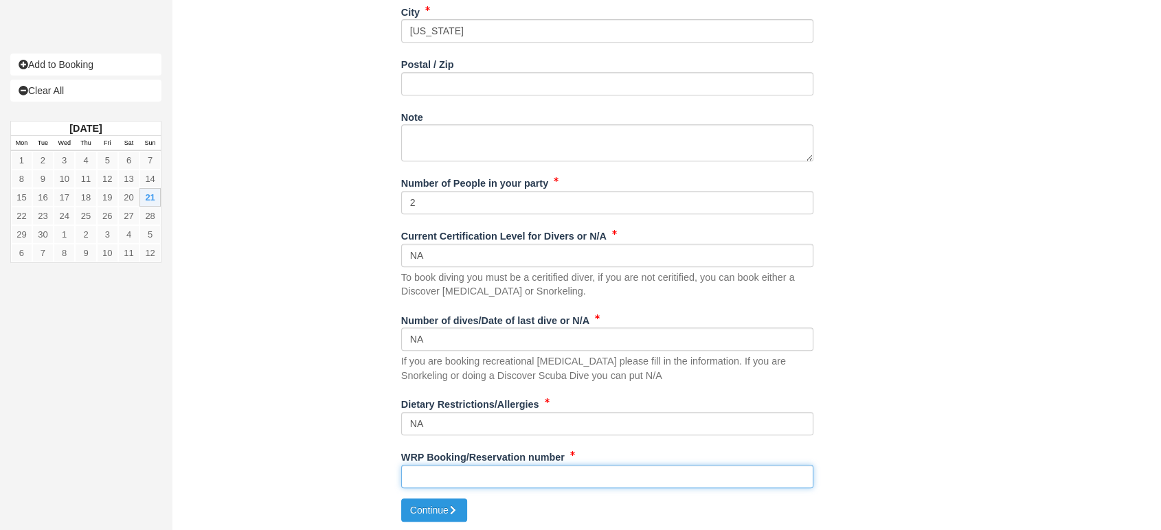
click at [480, 475] on input "WRP Booking/Reservation number" at bounding box center [607, 476] width 412 height 23
paste input "BB25081518410339"
type input "BB25081518410339"
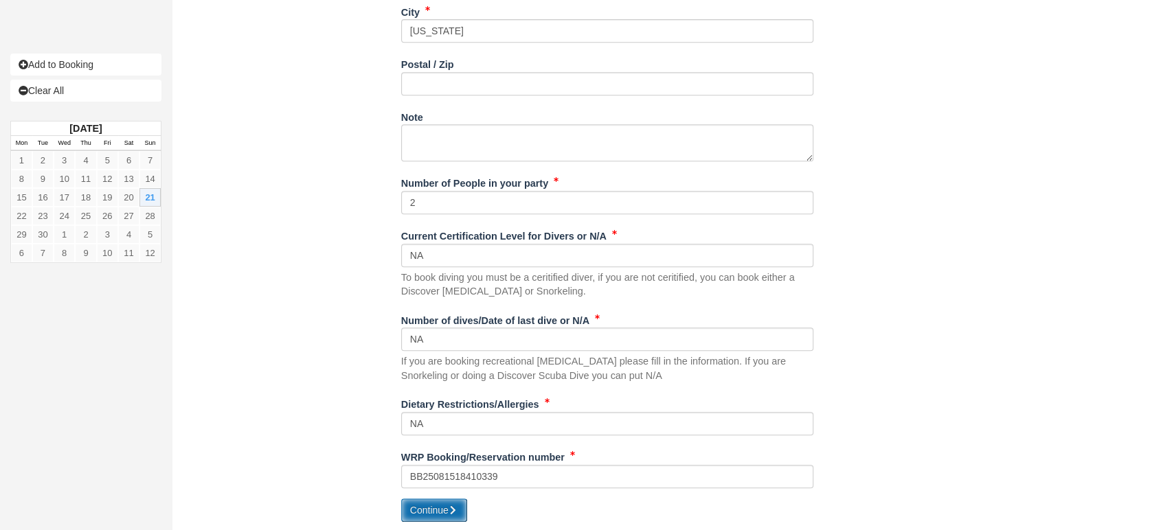
click at [421, 511] on button "Continue" at bounding box center [434, 510] width 66 height 23
type input "[PHONE_NUMBER]"
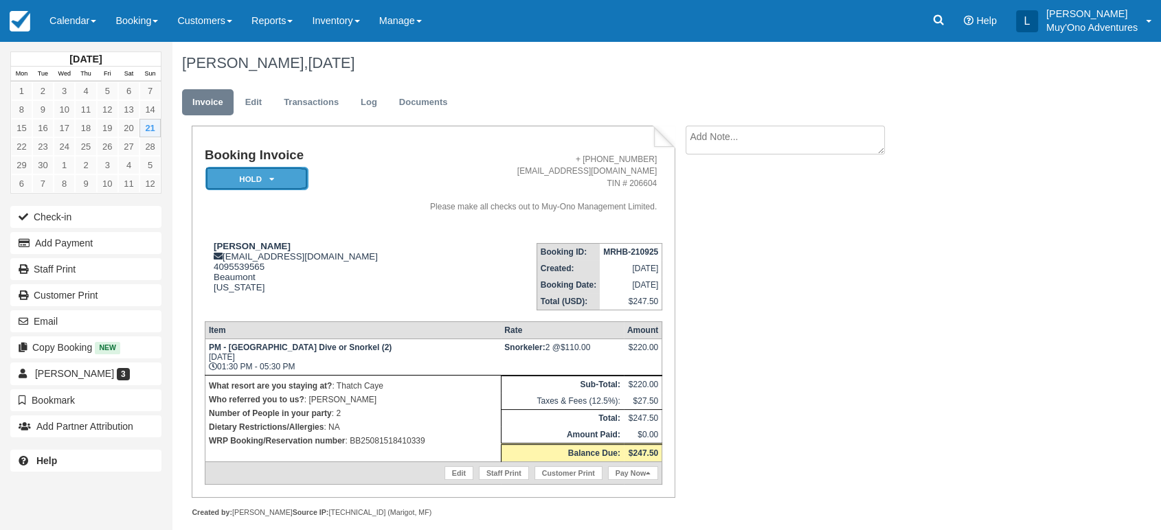
click at [256, 180] on em "HOLD" at bounding box center [256, 179] width 103 height 24
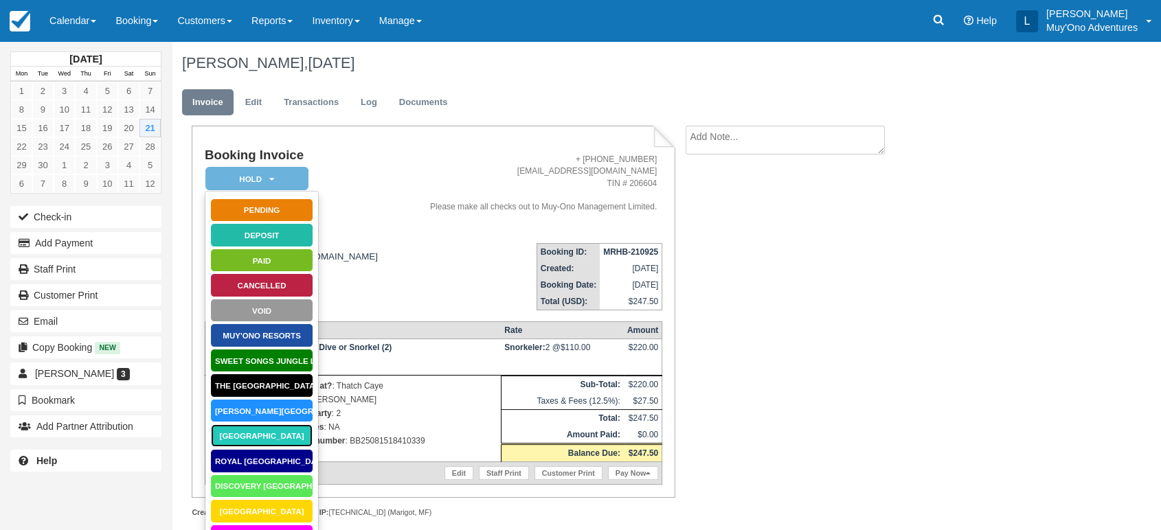
click at [227, 433] on link "[GEOGRAPHIC_DATA]" at bounding box center [261, 436] width 103 height 24
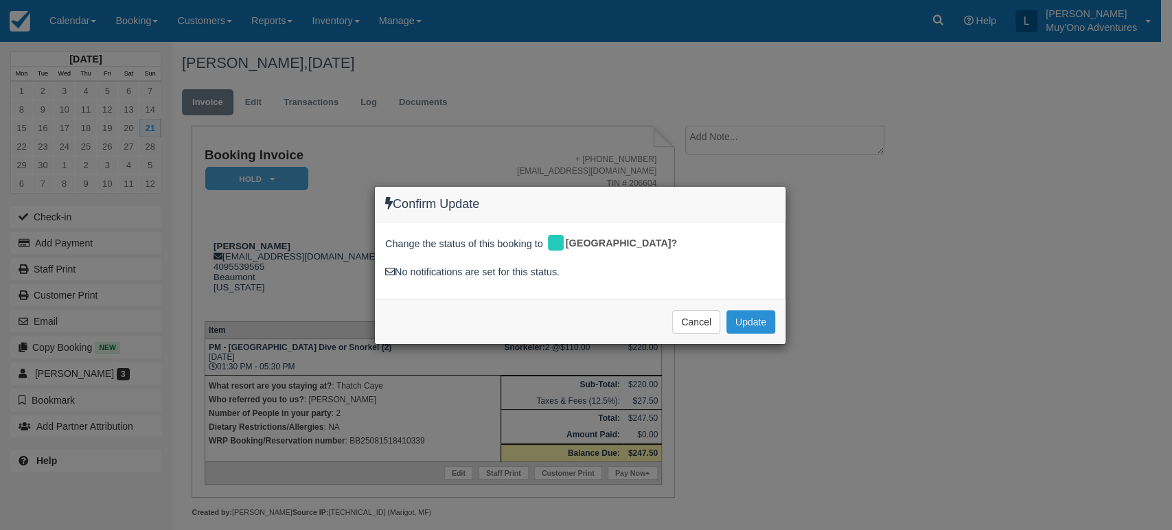
click at [752, 317] on button "Update" at bounding box center [751, 321] width 49 height 23
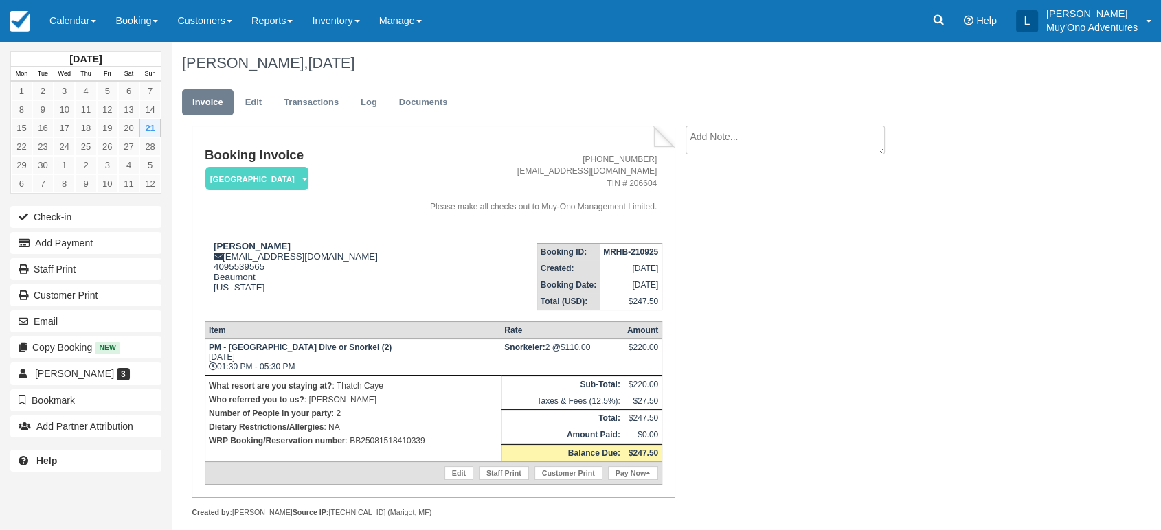
click at [626, 249] on strong "MRHB-210925" at bounding box center [630, 252] width 55 height 10
copy tbody "MRHB-210925"
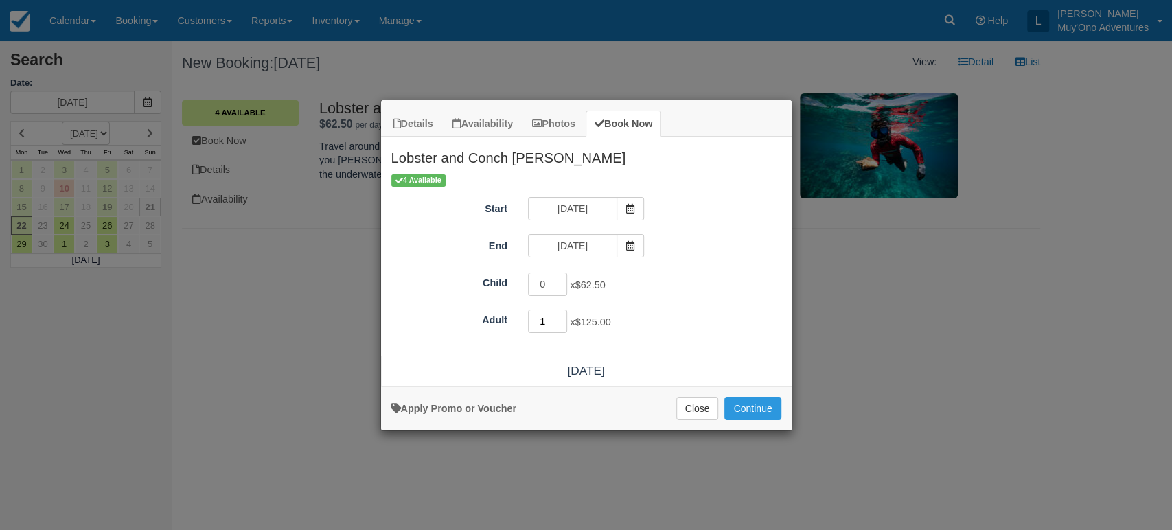
click at [561, 317] on input "1" at bounding box center [548, 321] width 40 height 23
type input "2"
click at [561, 317] on input "2" at bounding box center [548, 321] width 40 height 23
click at [753, 405] on button "Continue" at bounding box center [753, 408] width 56 height 23
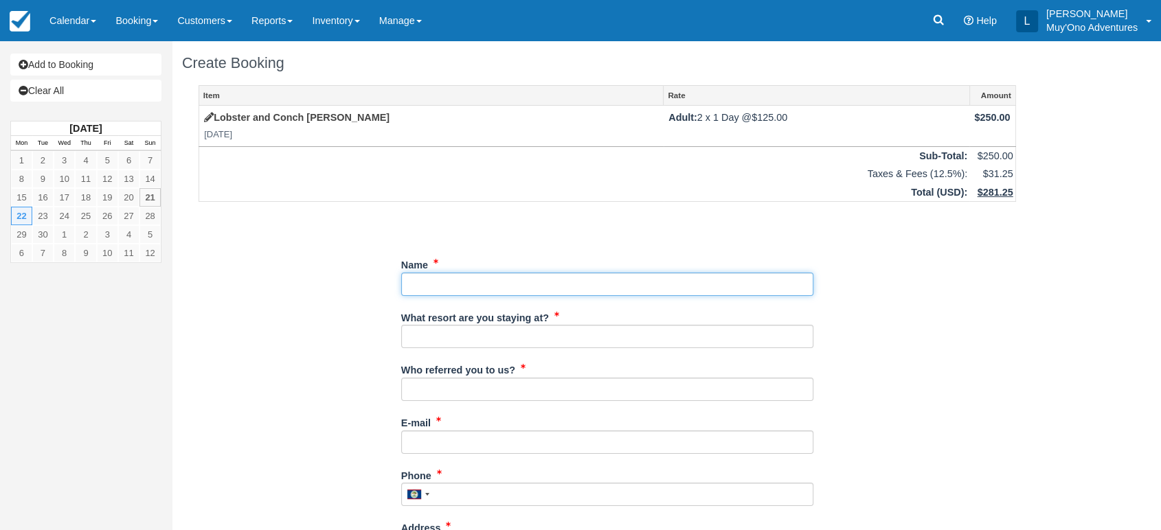
click at [594, 276] on input "Name" at bounding box center [607, 284] width 412 height 23
click at [490, 284] on input "Name" at bounding box center [607, 284] width 412 height 23
paste input "[PERSON_NAME]"
type input "[PERSON_NAME]"
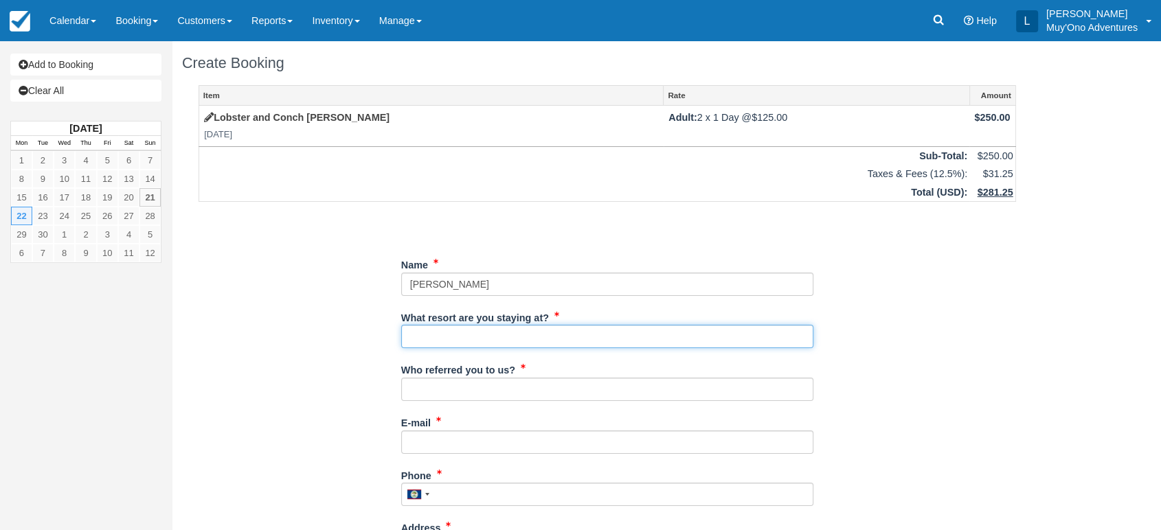
click at [443, 334] on input "What resort are you staying at?" at bounding box center [607, 336] width 412 height 23
type input "Thatch Caye"
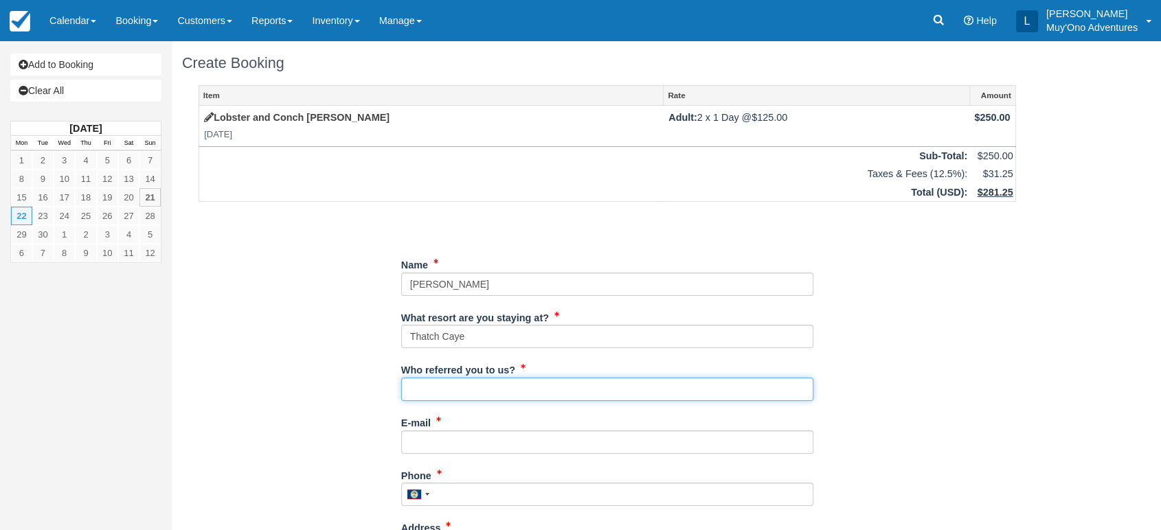
click at [461, 389] on input "Who referred you to us?" at bounding box center [607, 389] width 412 height 23
type input "[PERSON_NAME]"
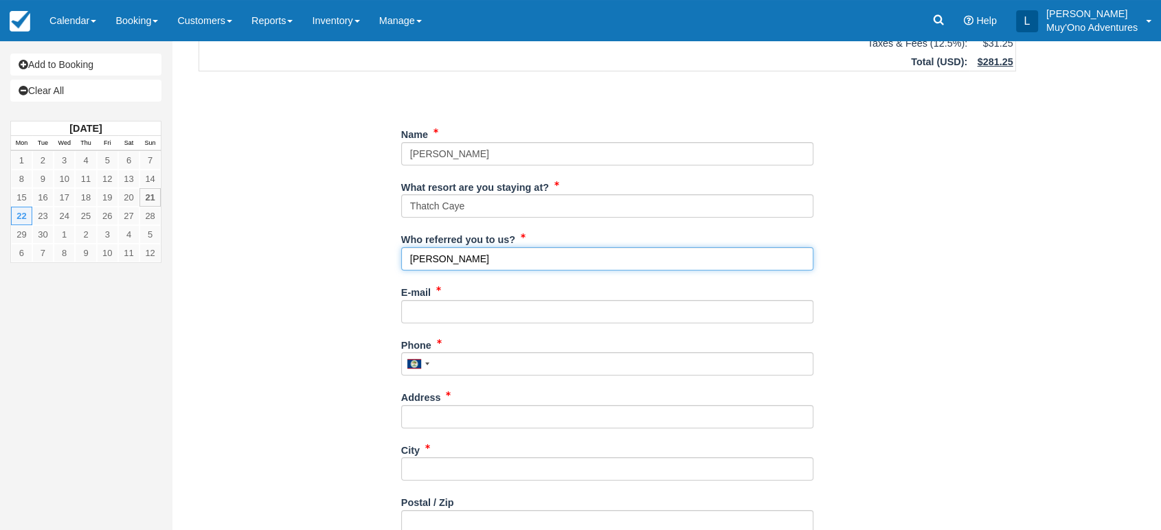
scroll to position [152, 0]
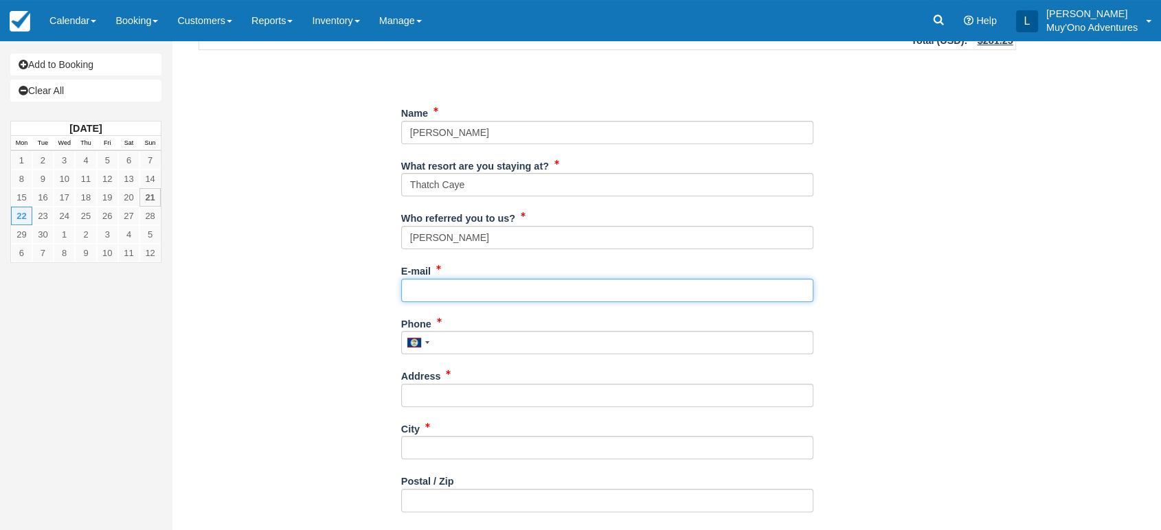
click at [452, 284] on input "E-mail" at bounding box center [607, 290] width 412 height 23
click at [423, 290] on input "E-mail" at bounding box center [607, 290] width 412 height 23
paste input "[EMAIL_ADDRESS][DOMAIN_NAME]"
type input "[EMAIL_ADDRESS][DOMAIN_NAME]"
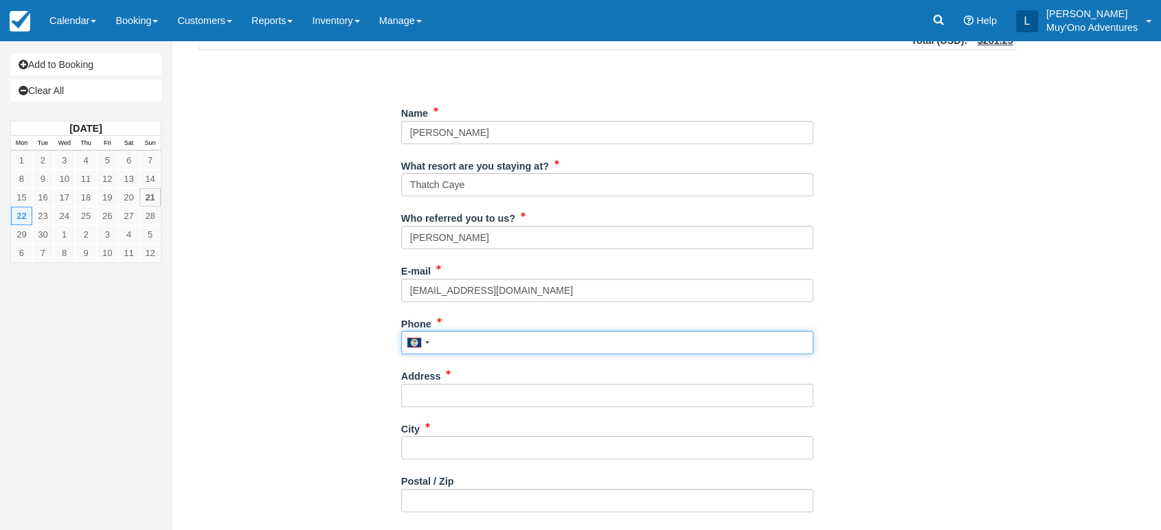
click at [446, 338] on input "Phone" at bounding box center [607, 342] width 412 height 23
paste input "3147076978"
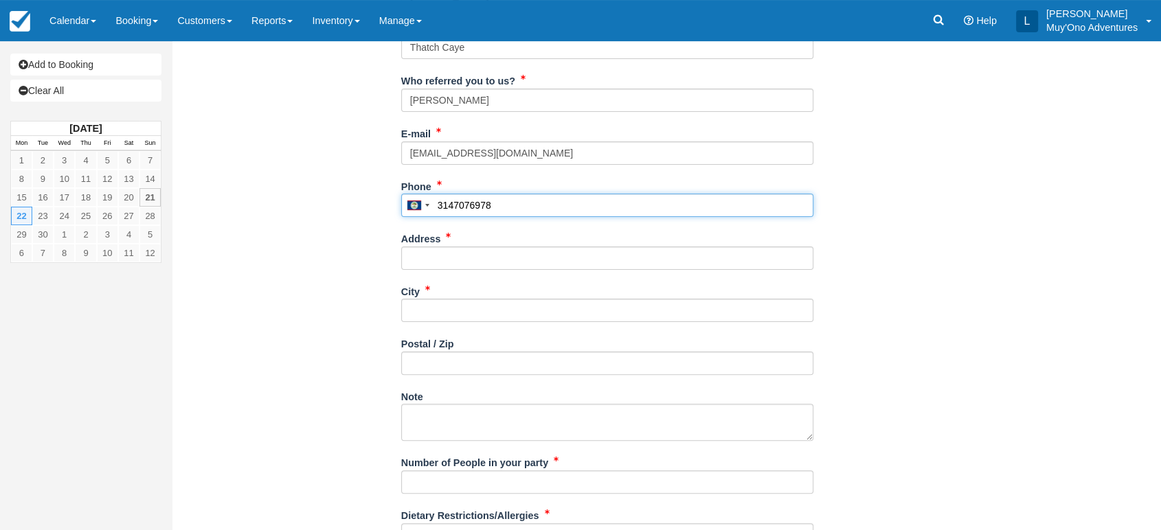
scroll to position [292, 0]
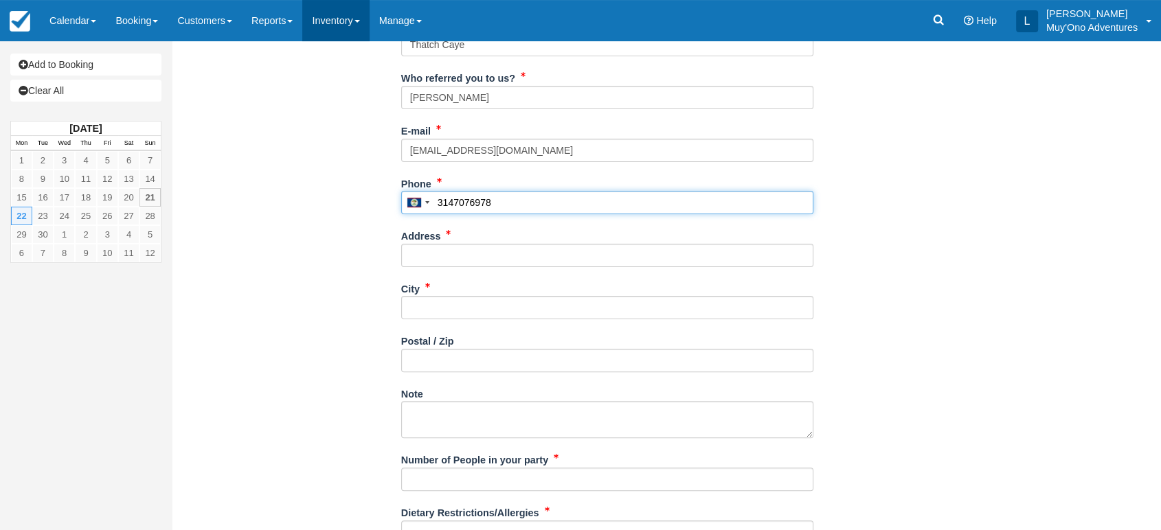
type input "3147076978"
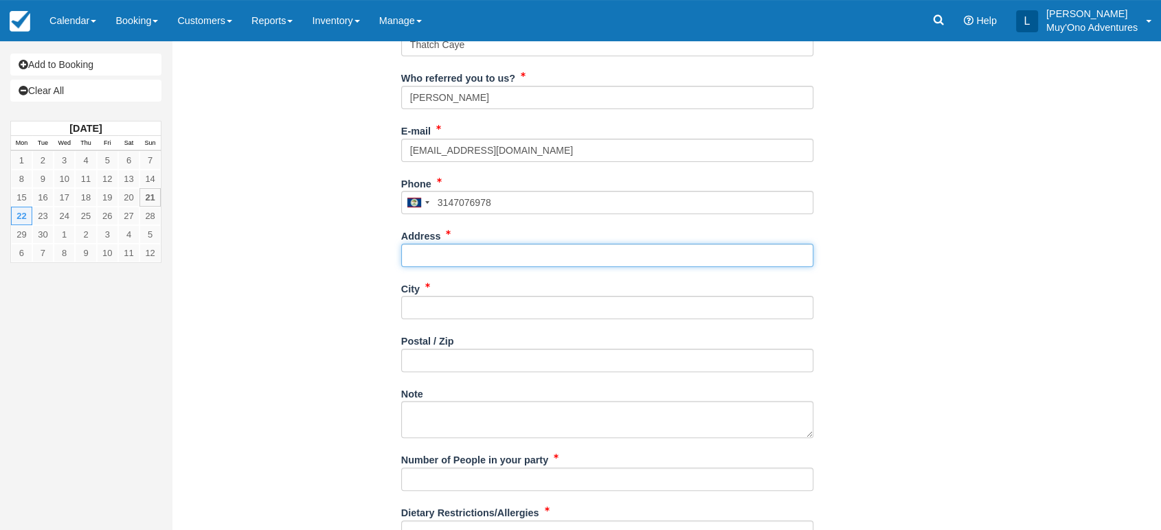
click at [418, 248] on input "Address" at bounding box center [607, 255] width 412 height 23
paste input "Wildwood"
type input "Wildwood"
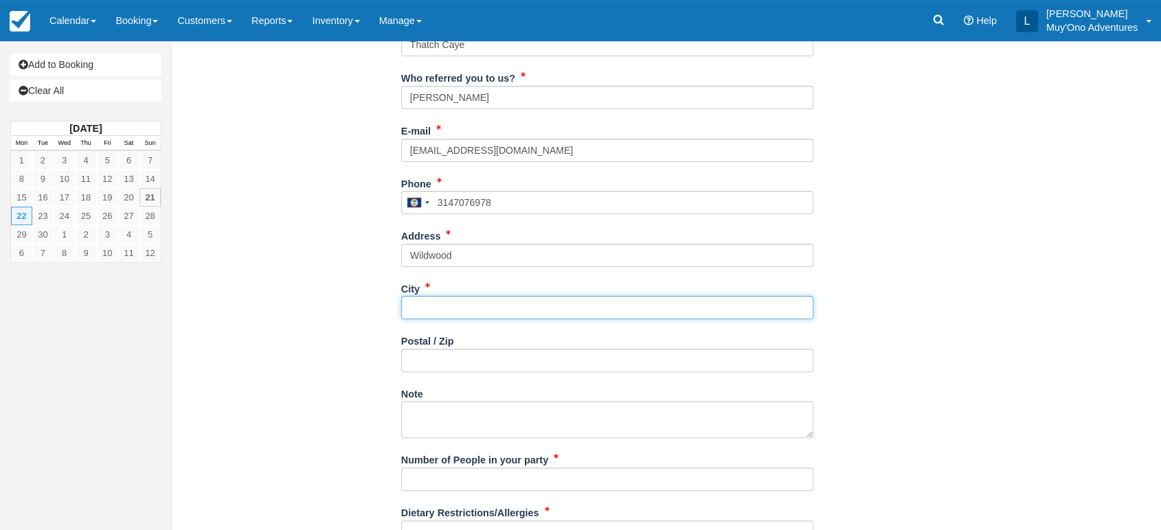
click at [437, 299] on input "City" at bounding box center [607, 307] width 412 height 23
type input "MO"
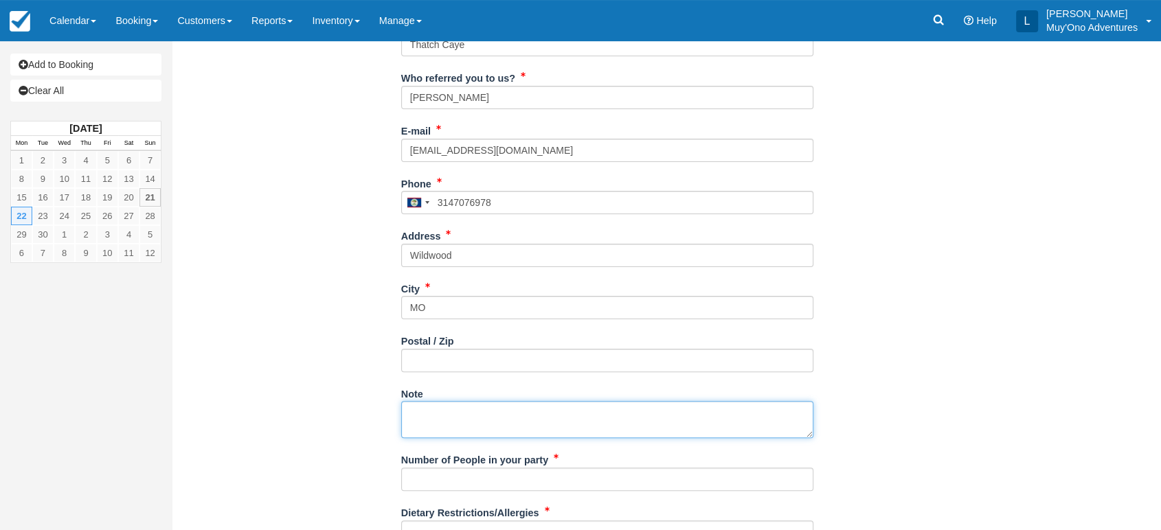
scroll to position [401, 0]
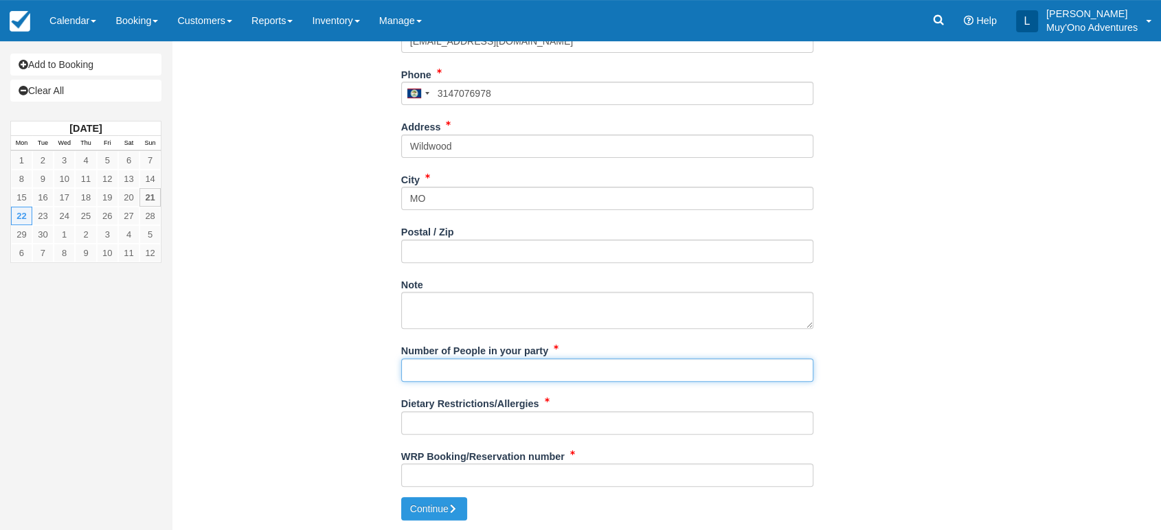
click at [443, 365] on input "Number of People in your party" at bounding box center [607, 369] width 412 height 23
type input "2"
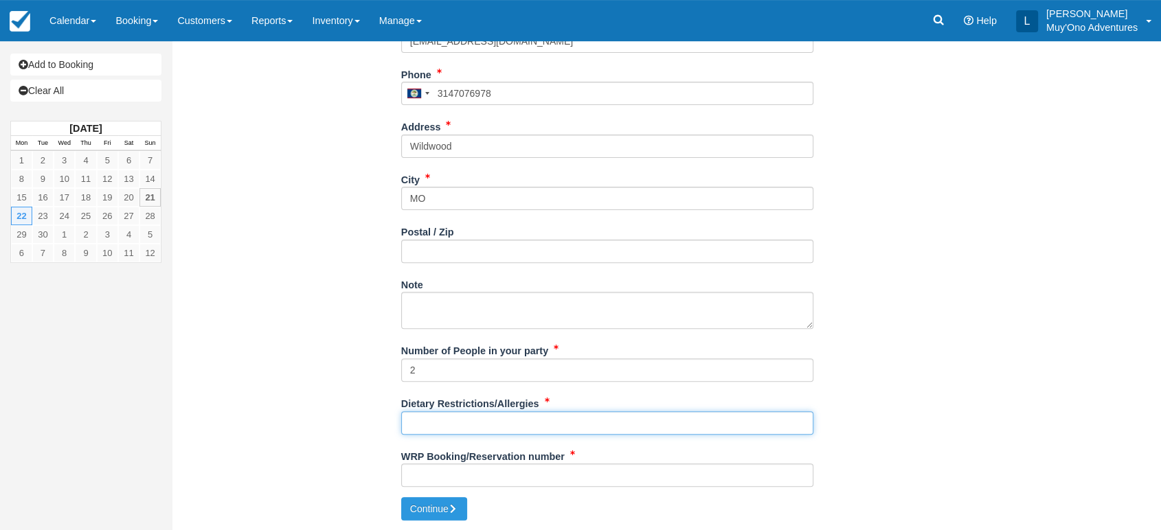
type input "2"
type input "A"
type input "NA"
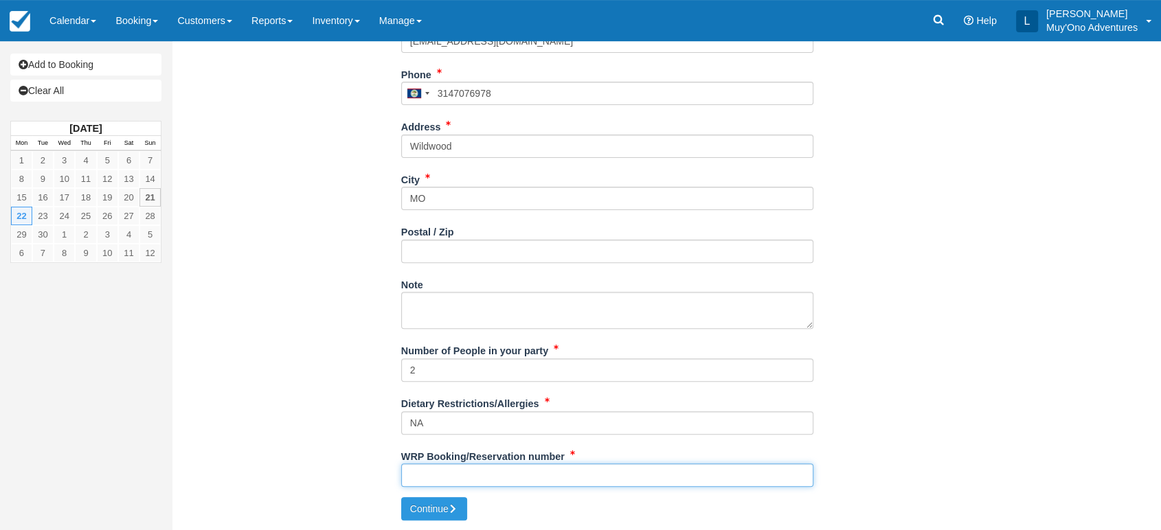
click at [422, 475] on input "WRP Booking/Reservation number" at bounding box center [607, 475] width 412 height 23
paste input "#BB25042317240401"
type input "#BB25042317240401"
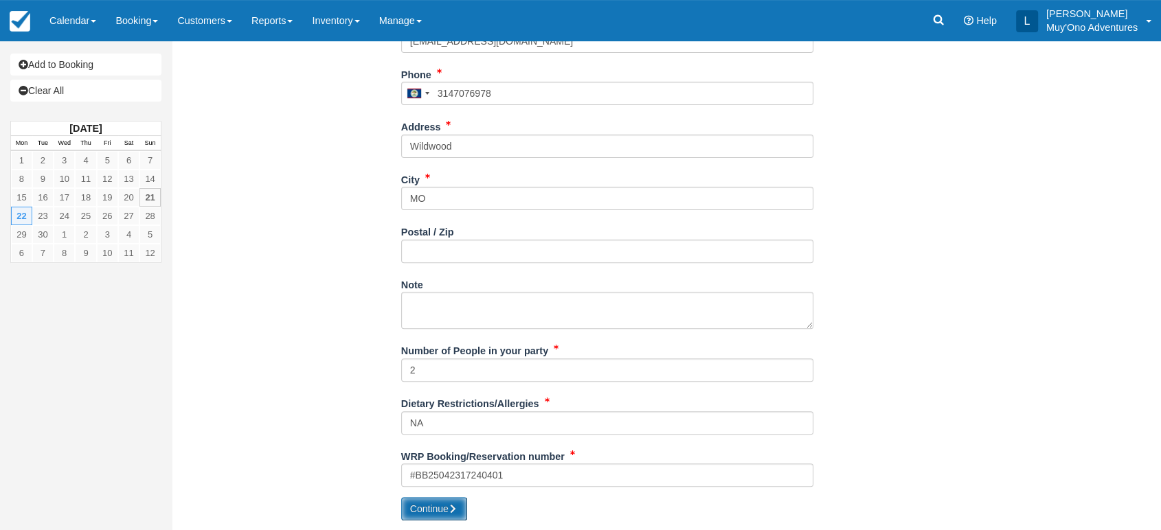
click at [423, 504] on button "Continue" at bounding box center [434, 508] width 66 height 23
type input "[PHONE_NUMBER]"
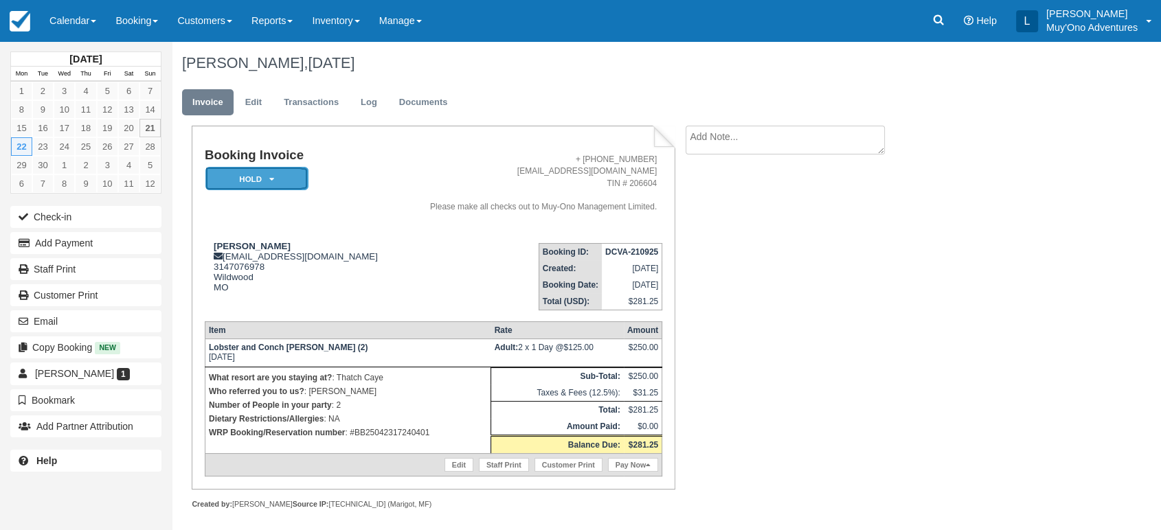
click at [271, 170] on em "HOLD" at bounding box center [256, 179] width 103 height 24
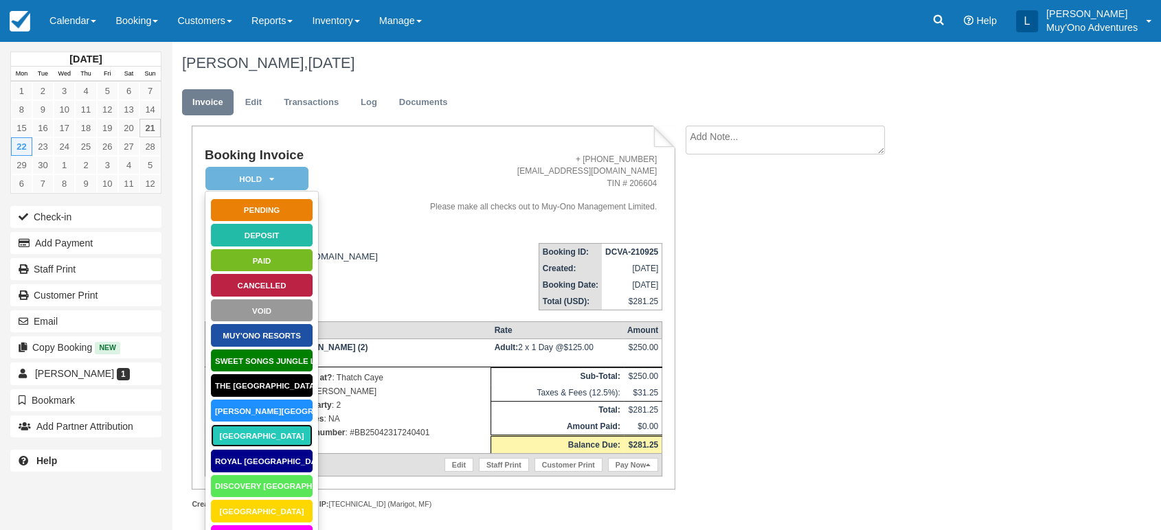
click at [247, 442] on link "[GEOGRAPHIC_DATA]" at bounding box center [261, 436] width 103 height 24
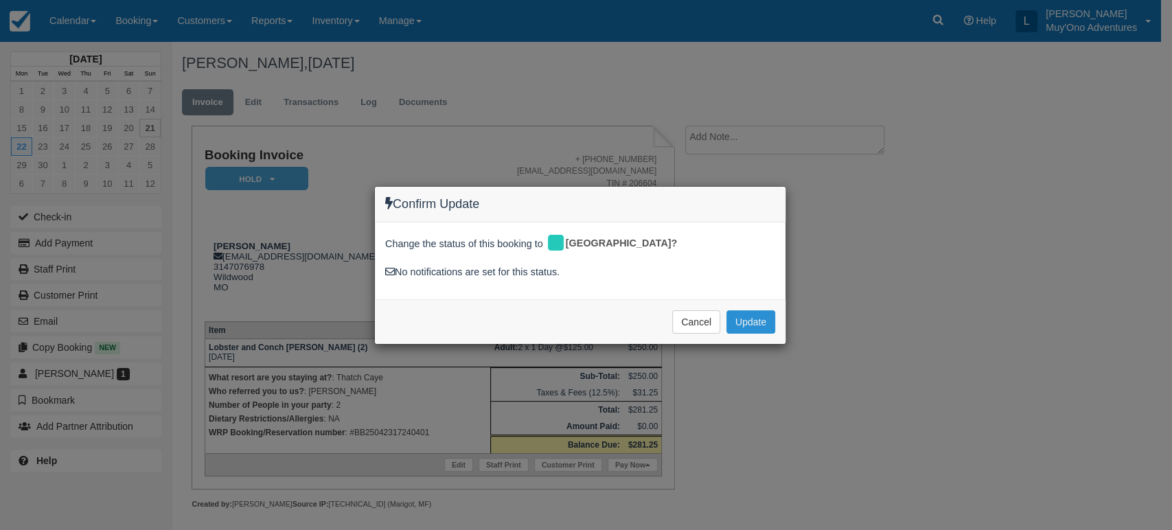
click at [756, 323] on button "Update" at bounding box center [751, 321] width 49 height 23
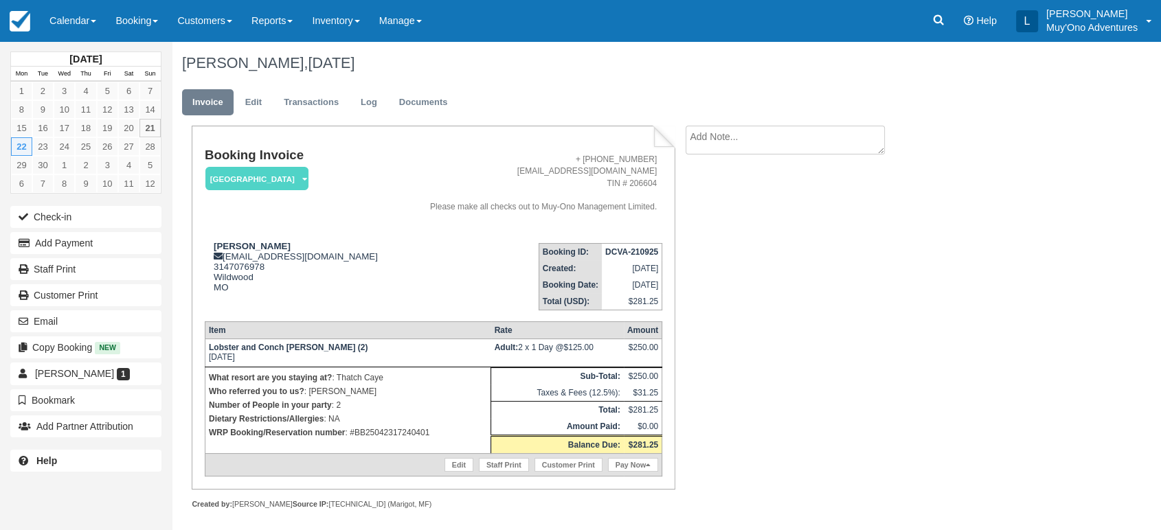
click at [625, 251] on strong "DCVA-210925" at bounding box center [631, 252] width 53 height 10
copy tbody "DCVA-210925"
